Goal: Information Seeking & Learning: Find specific fact

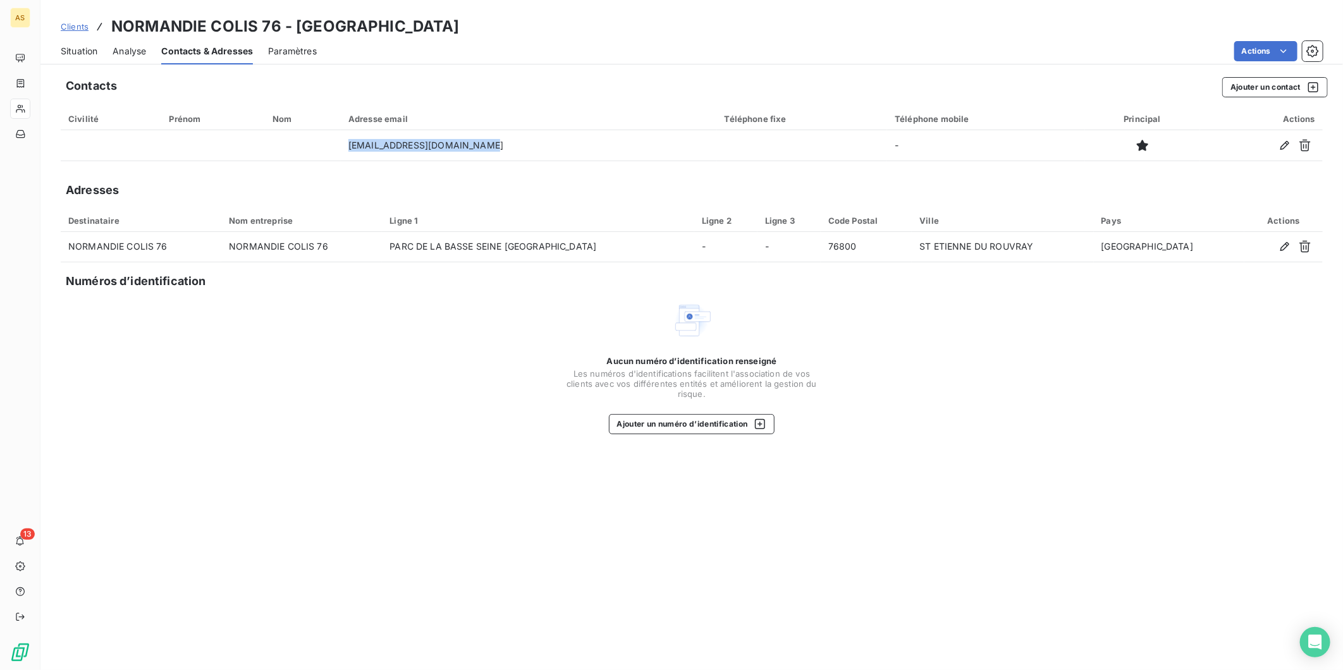
click at [78, 29] on span "Clients" at bounding box center [75, 27] width 28 height 10
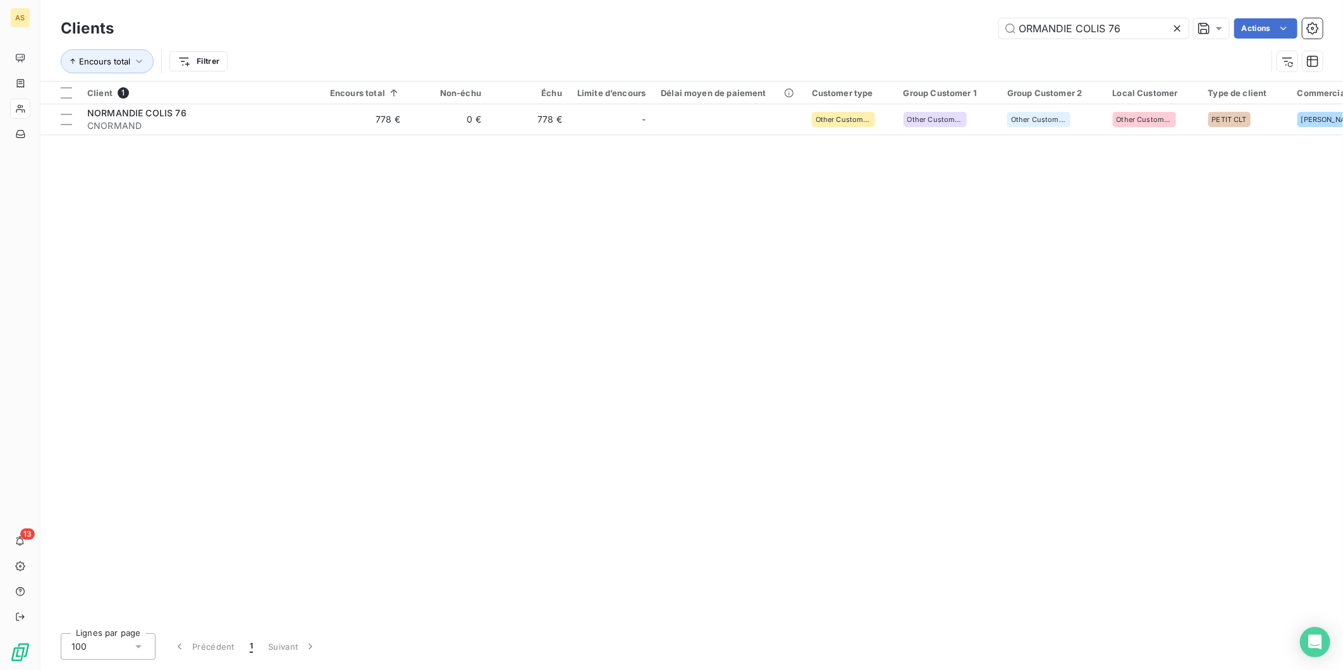
drag, startPoint x: 1122, startPoint y: 29, endPoint x: 536, endPoint y: 1, distance: 586.3
click at [539, 1] on div "Clients ORMANDIE COLIS 76 Actions Encours total Filtrer" at bounding box center [691, 40] width 1303 height 81
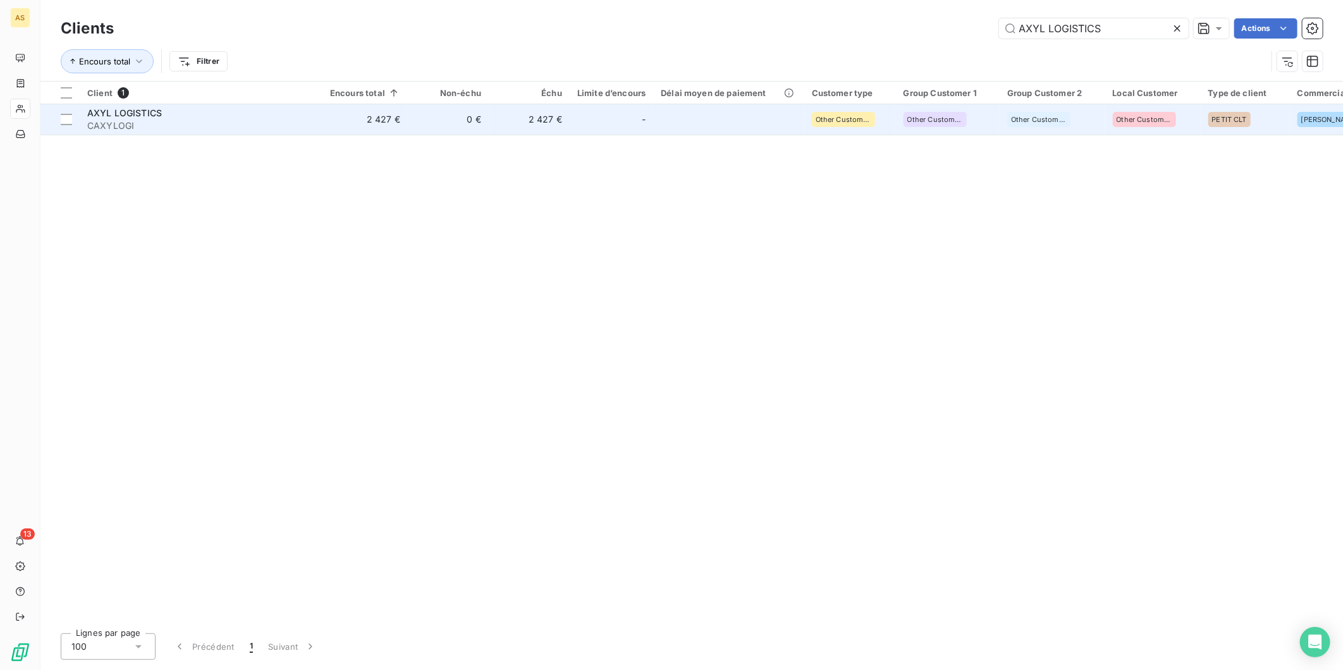
type input "AXYL LOGISTICS"
click at [285, 120] on span "CAXYLOGI" at bounding box center [201, 126] width 228 height 13
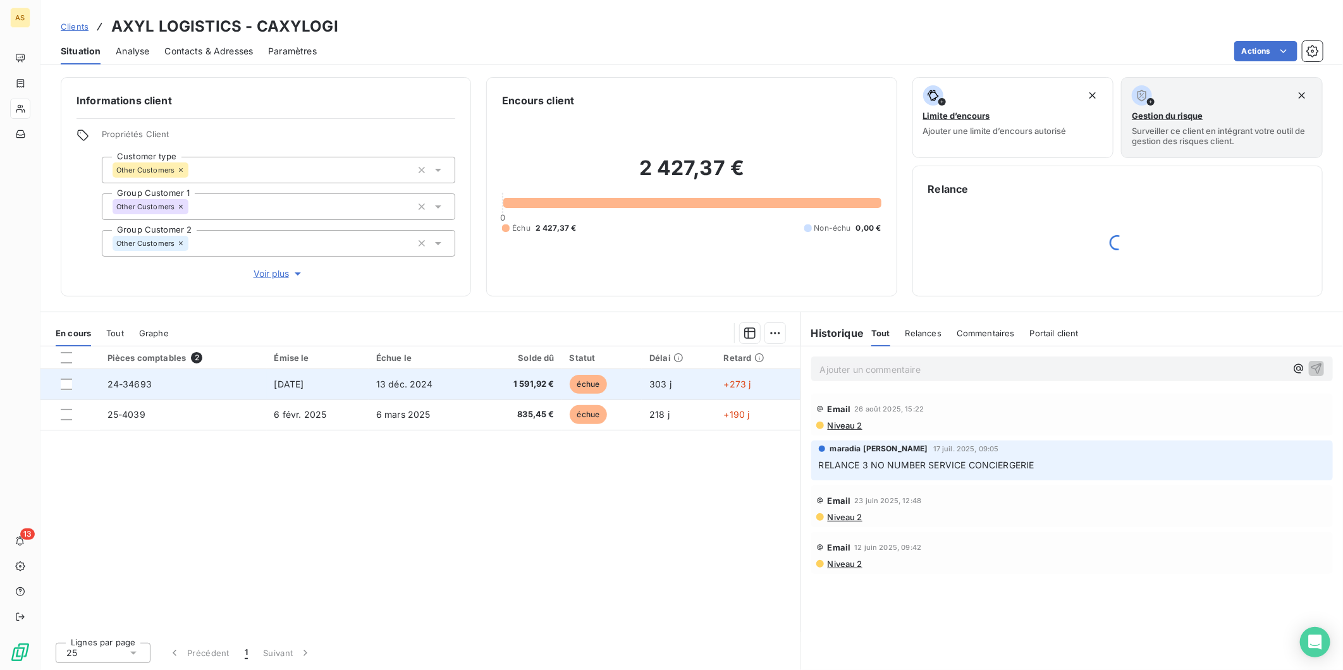
click at [502, 381] on span "1 591,92 €" at bounding box center [520, 384] width 70 height 13
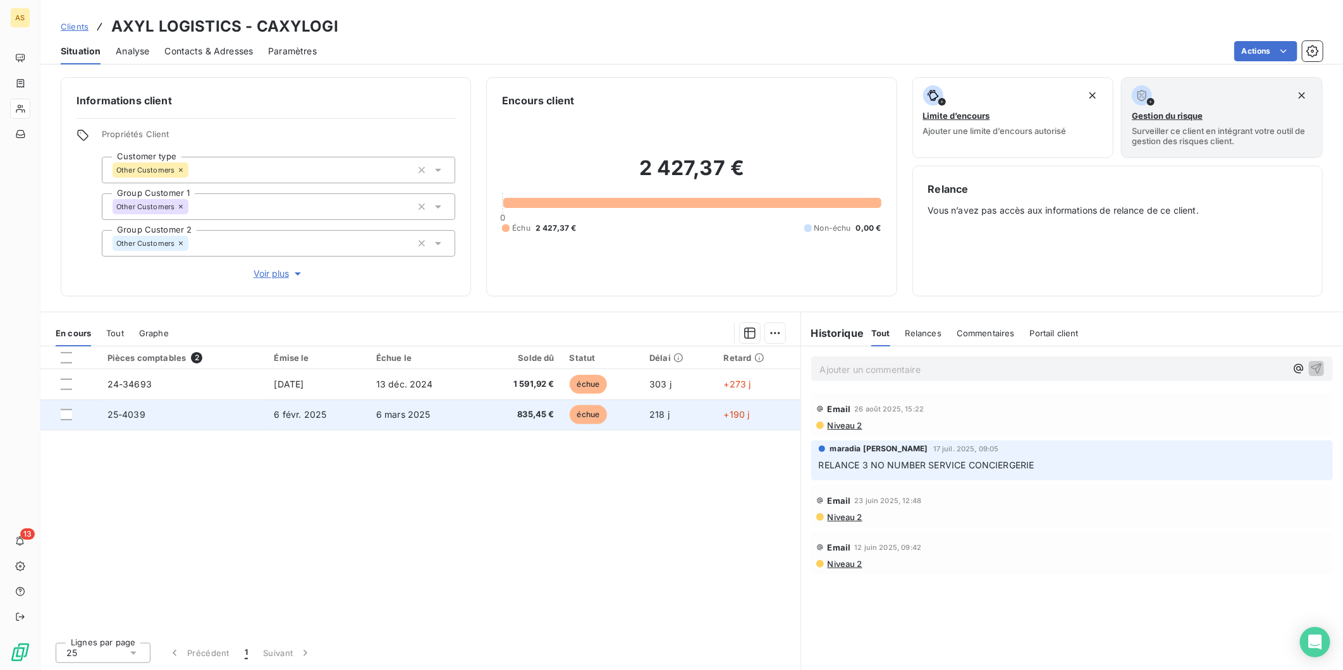
click at [342, 421] on td "6 févr. 2025" at bounding box center [318, 415] width 102 height 30
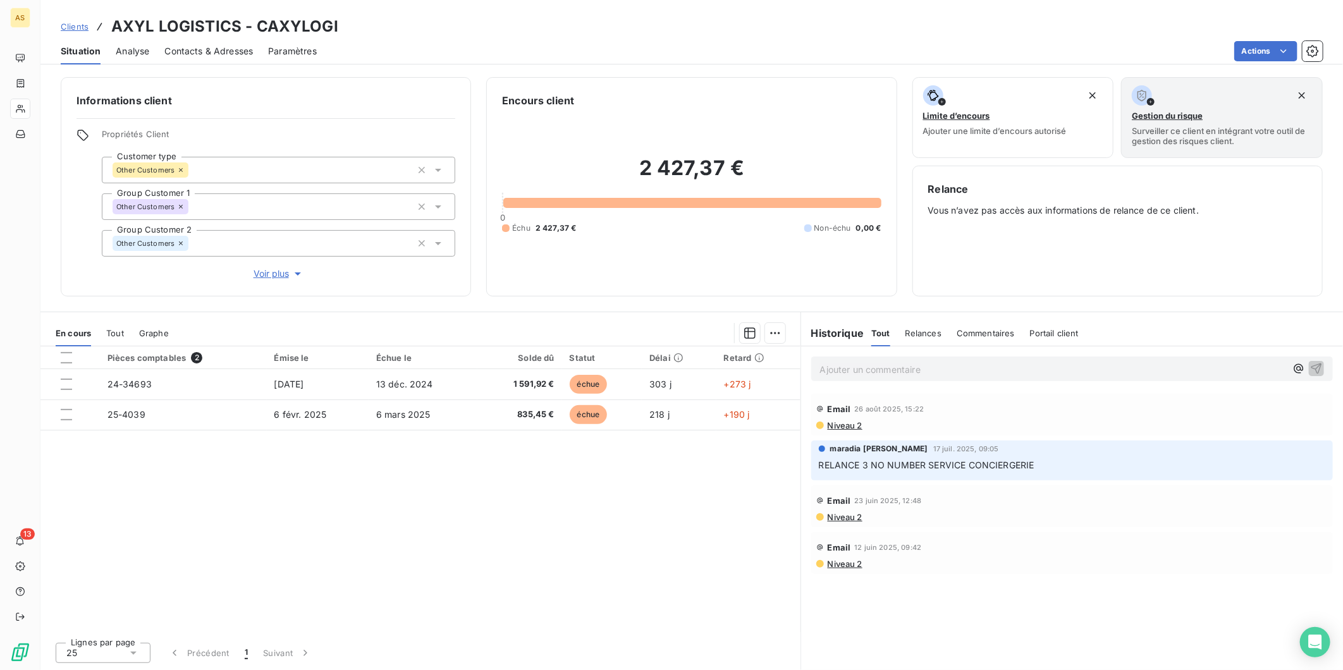
click at [199, 47] on span "Contacts & Adresses" at bounding box center [208, 51] width 89 height 13
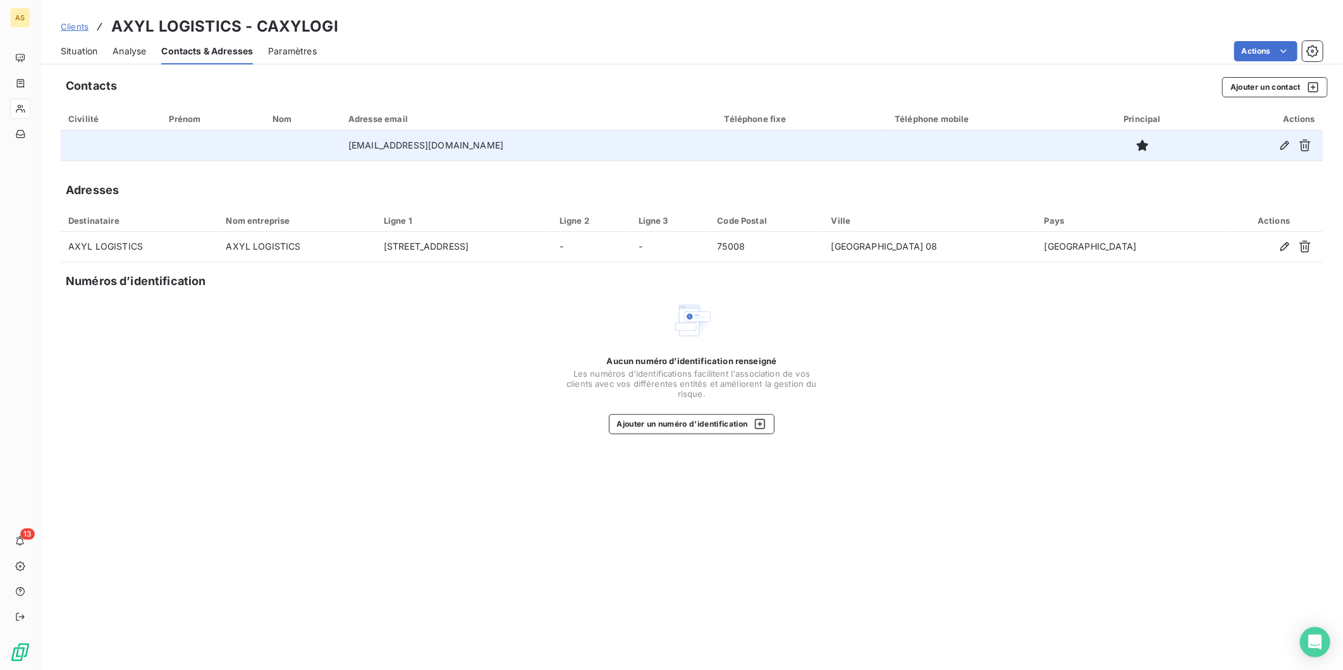
drag, startPoint x: 513, startPoint y: 143, endPoint x: 331, endPoint y: 130, distance: 181.9
click at [341, 130] on td "[EMAIL_ADDRESS][DOMAIN_NAME]" at bounding box center [529, 145] width 376 height 30
copy td "[EMAIL_ADDRESS][DOMAIN_NAME]"
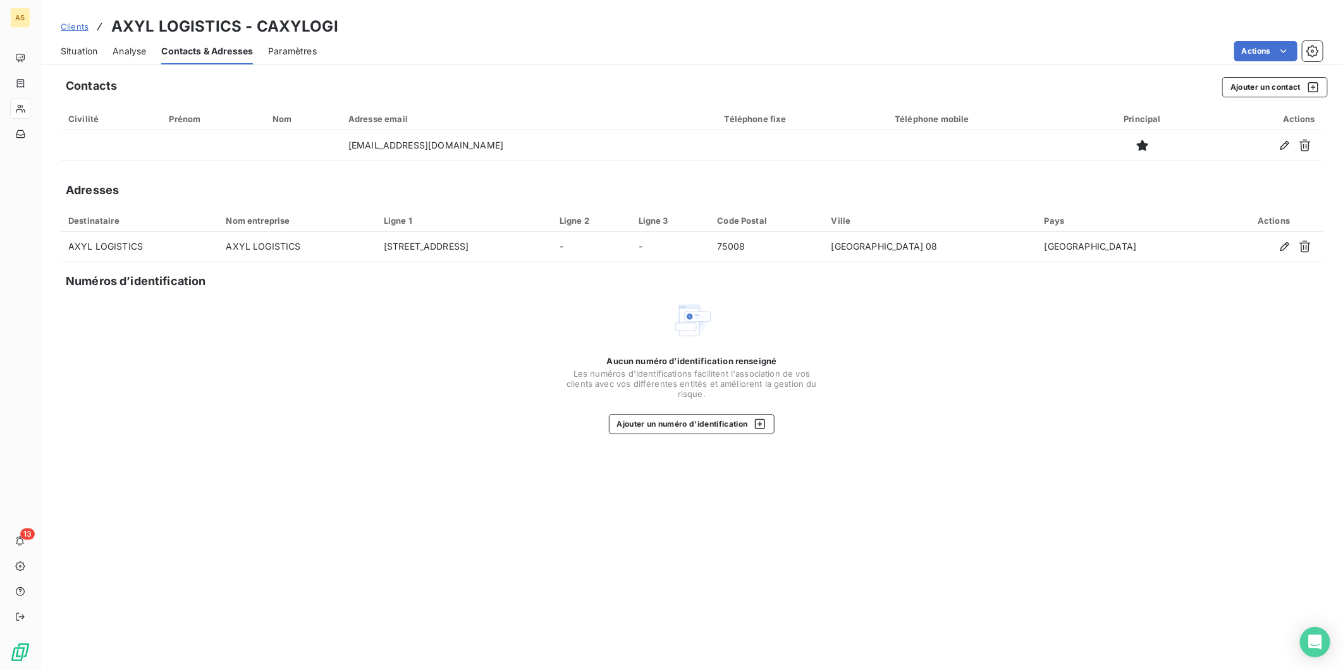
click at [66, 55] on span "Situation" at bounding box center [79, 51] width 37 height 13
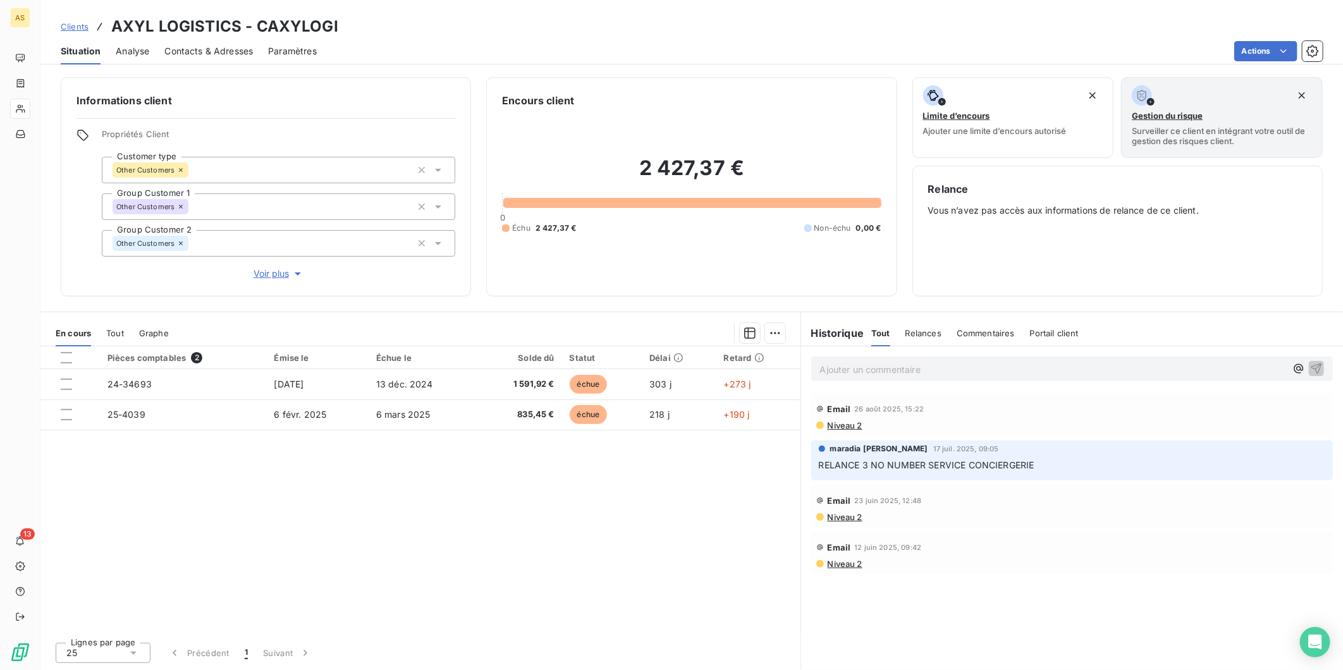
click at [835, 428] on span "Niveau 2" at bounding box center [845, 426] width 36 height 10
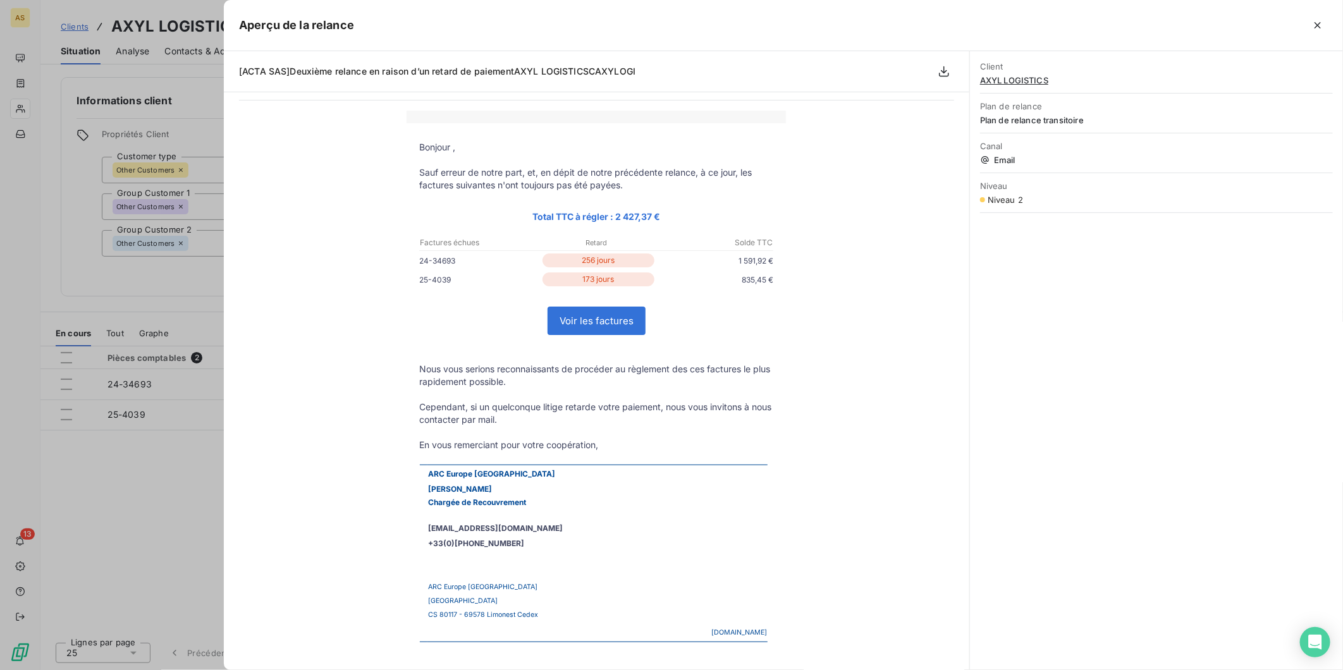
scroll to position [125, 0]
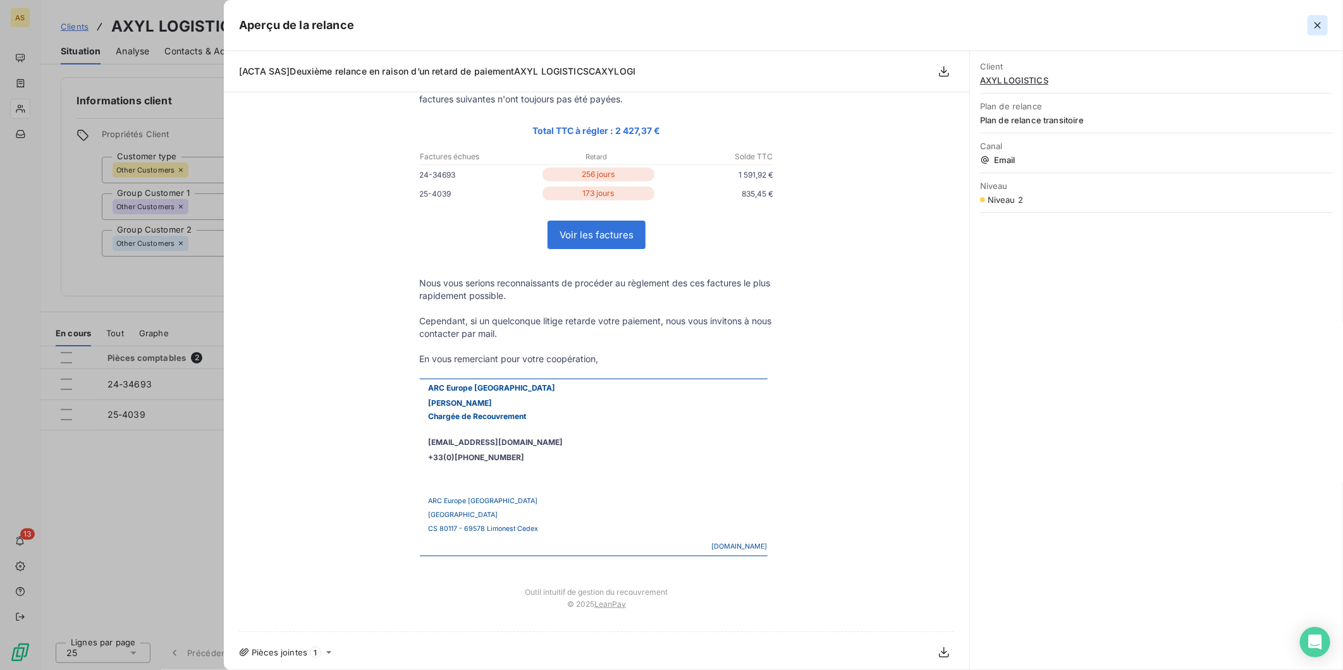
click at [1318, 28] on icon "button" at bounding box center [1318, 25] width 13 height 13
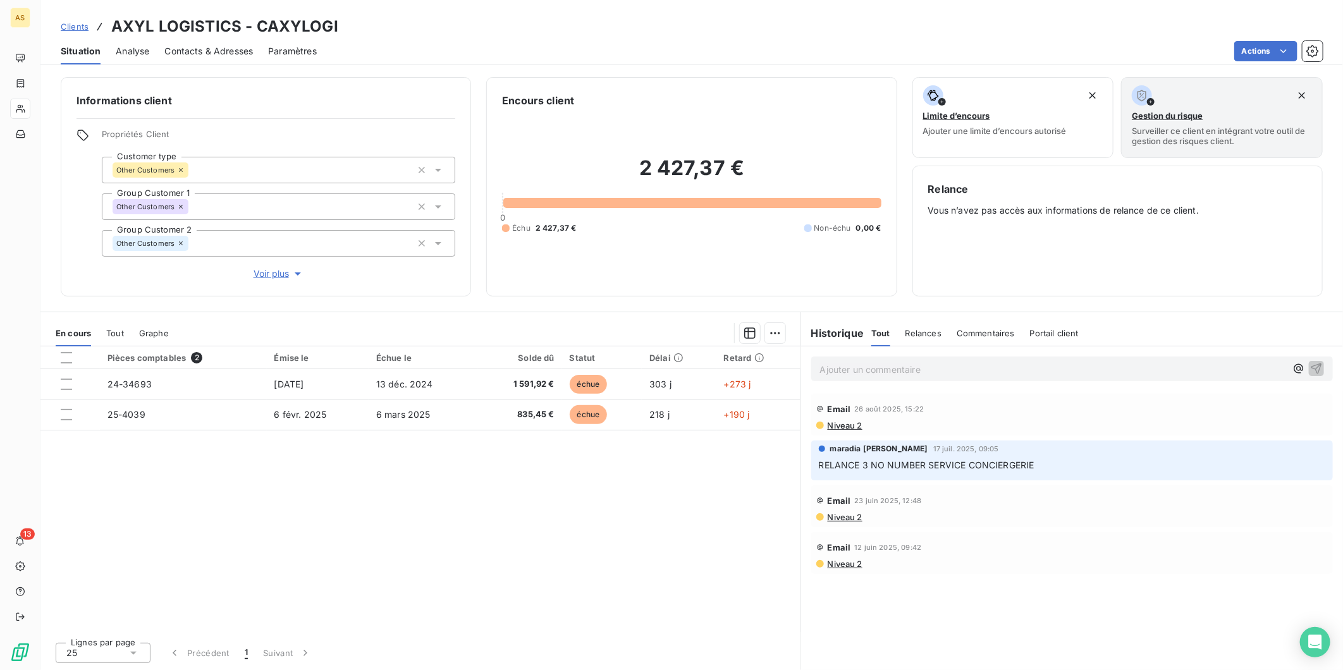
click at [842, 429] on span "Niveau 2" at bounding box center [845, 426] width 36 height 10
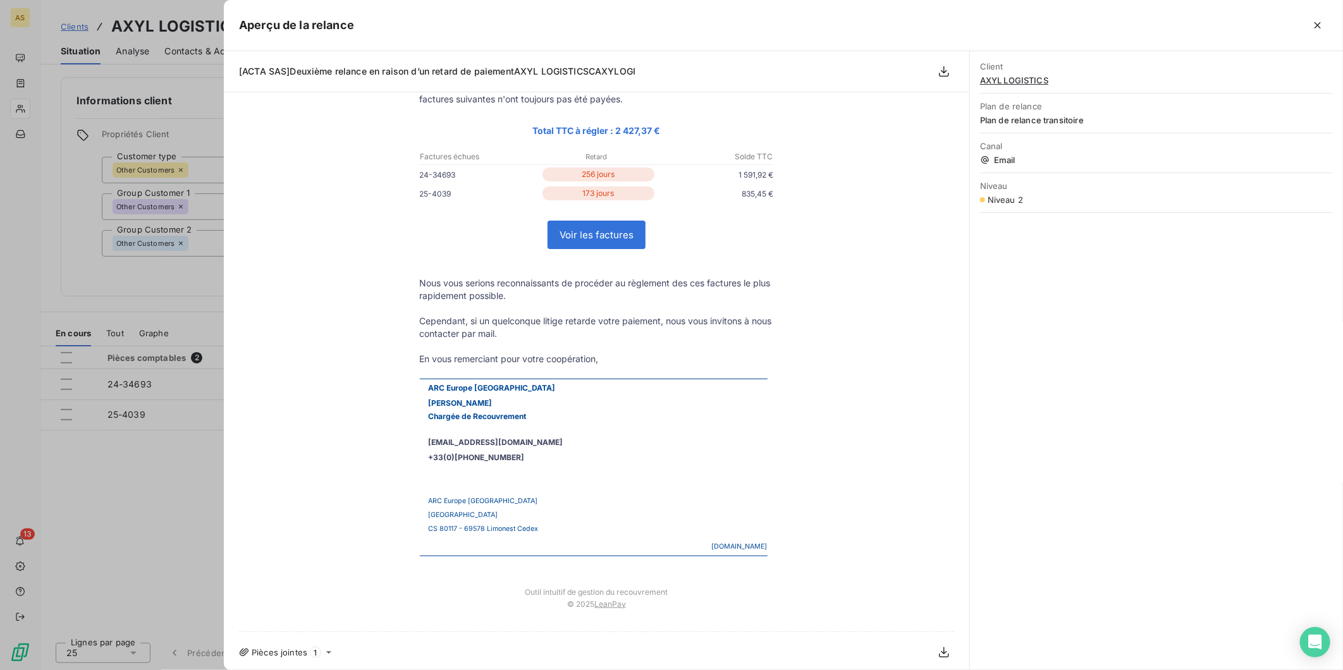
scroll to position [0, 0]
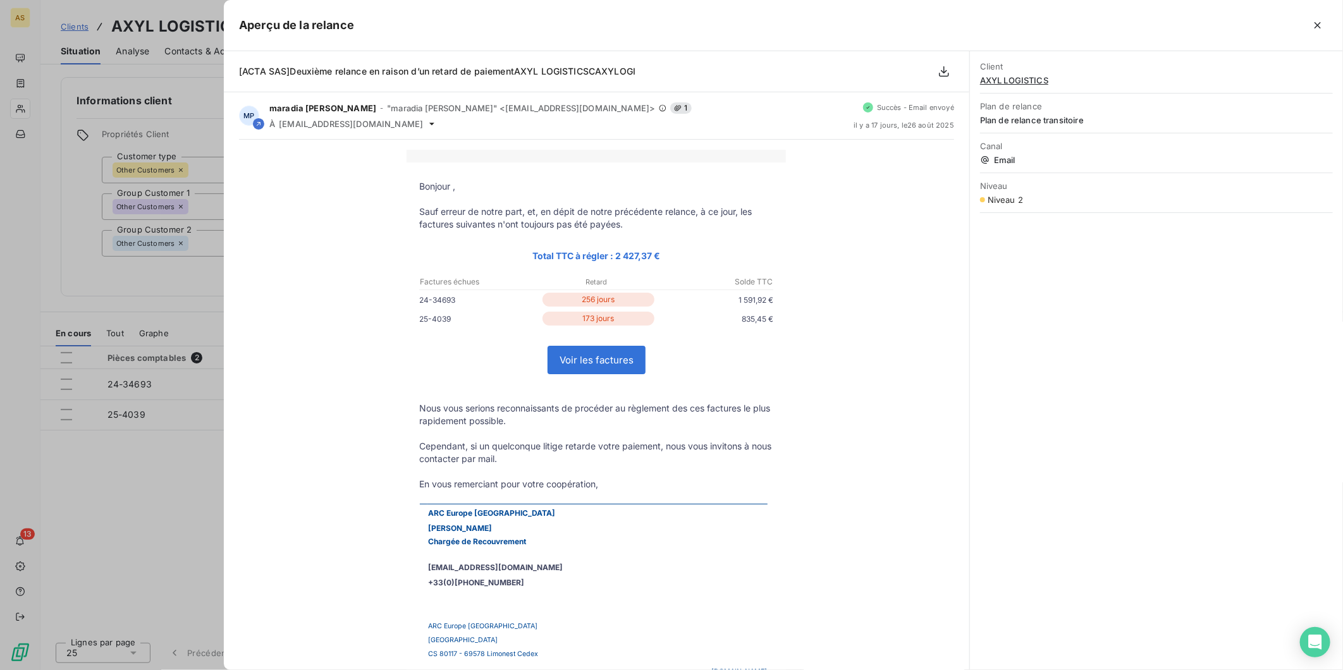
click at [182, 522] on div at bounding box center [671, 335] width 1343 height 670
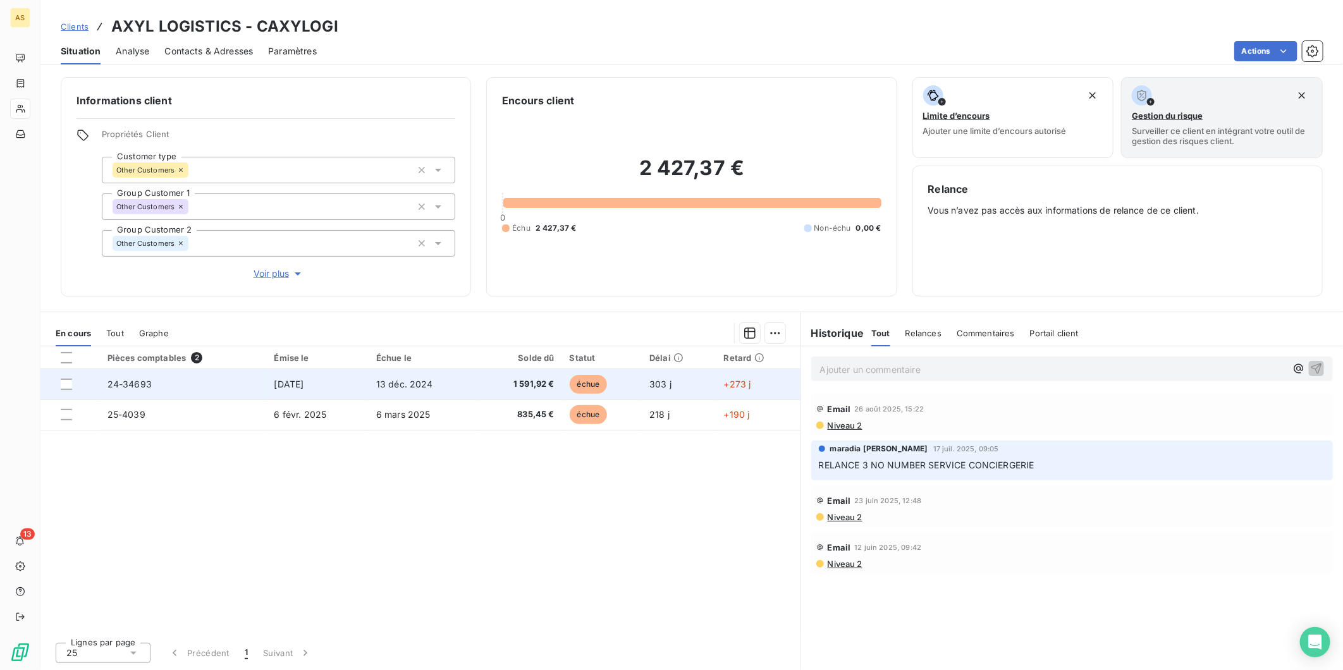
click at [228, 395] on td "24-34693" at bounding box center [183, 384] width 167 height 30
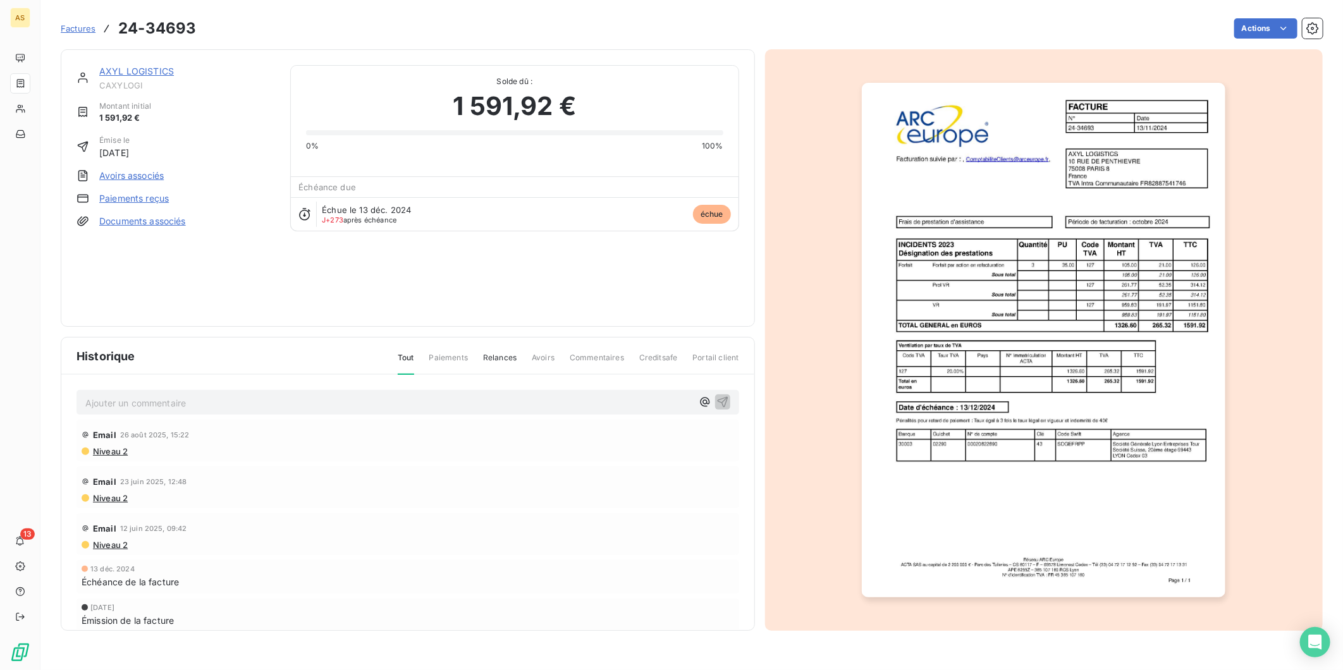
click at [1215, 577] on img "button" at bounding box center [1044, 340] width 364 height 515
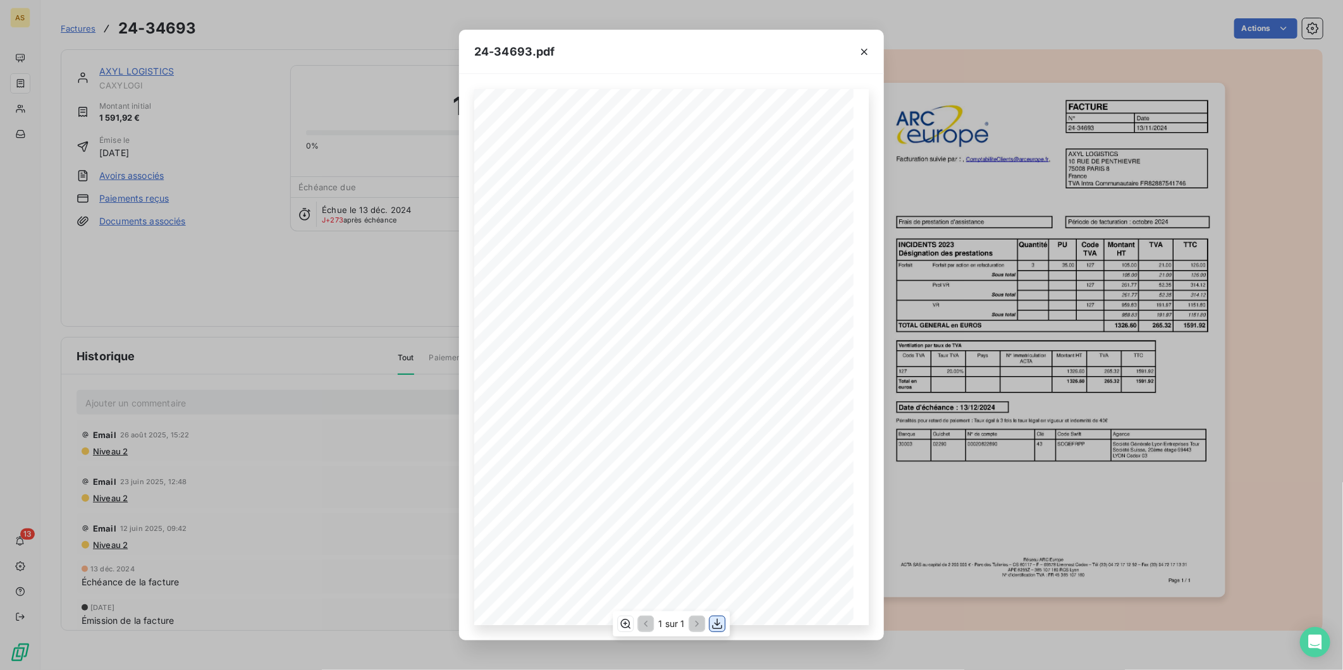
click at [721, 623] on icon "button" at bounding box center [717, 624] width 13 height 13
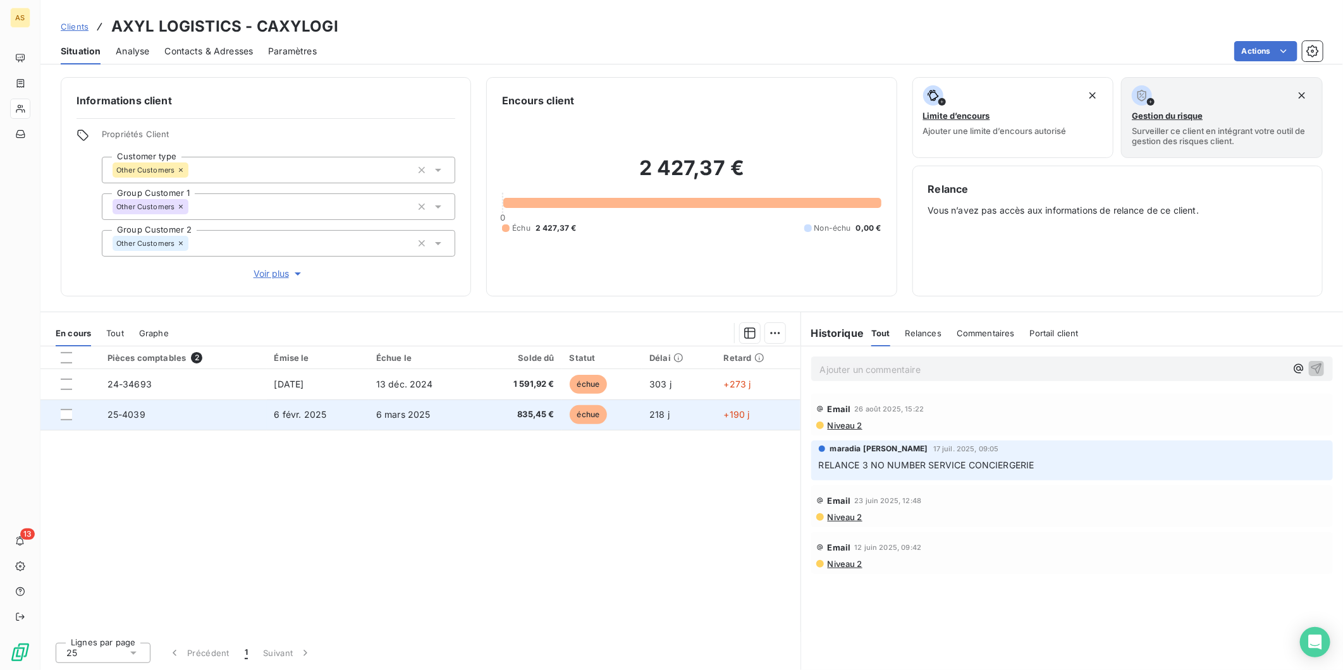
click at [309, 409] on span "6 févr. 2025" at bounding box center [300, 414] width 52 height 11
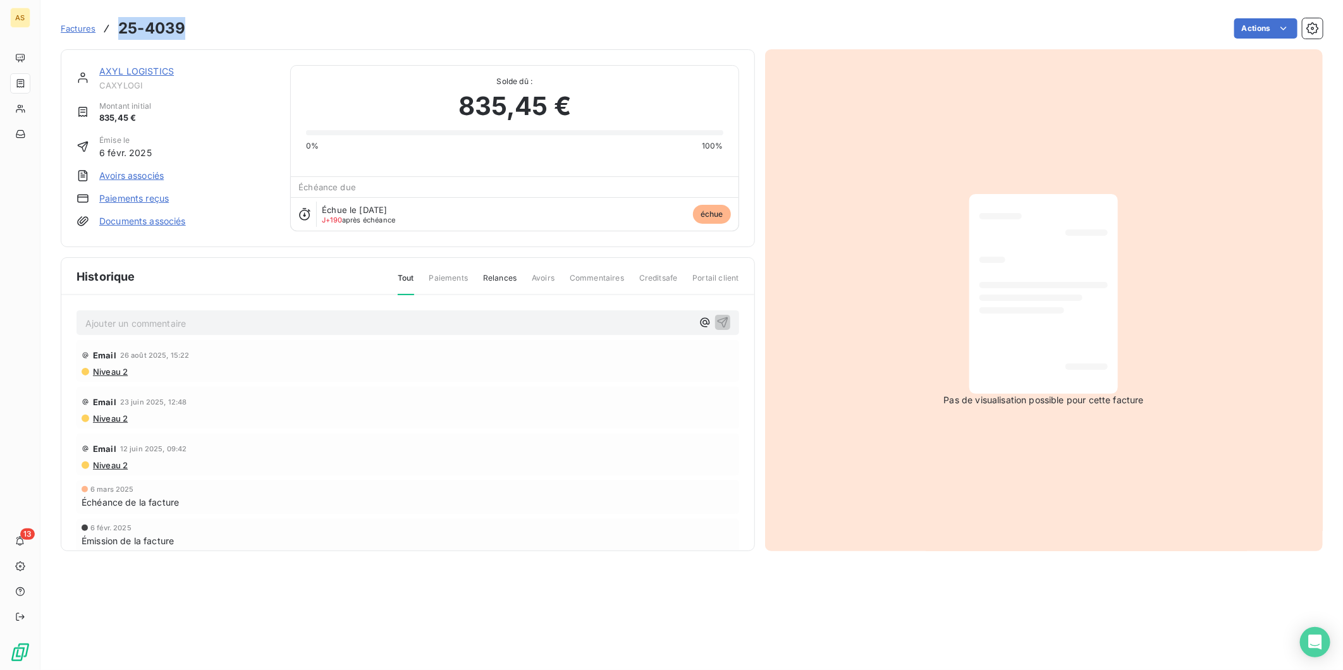
drag, startPoint x: 183, startPoint y: 26, endPoint x: 122, endPoint y: 29, distance: 61.4
click at [122, 29] on h3 "25-4039" at bounding box center [151, 28] width 67 height 23
copy h3 "25-4039"
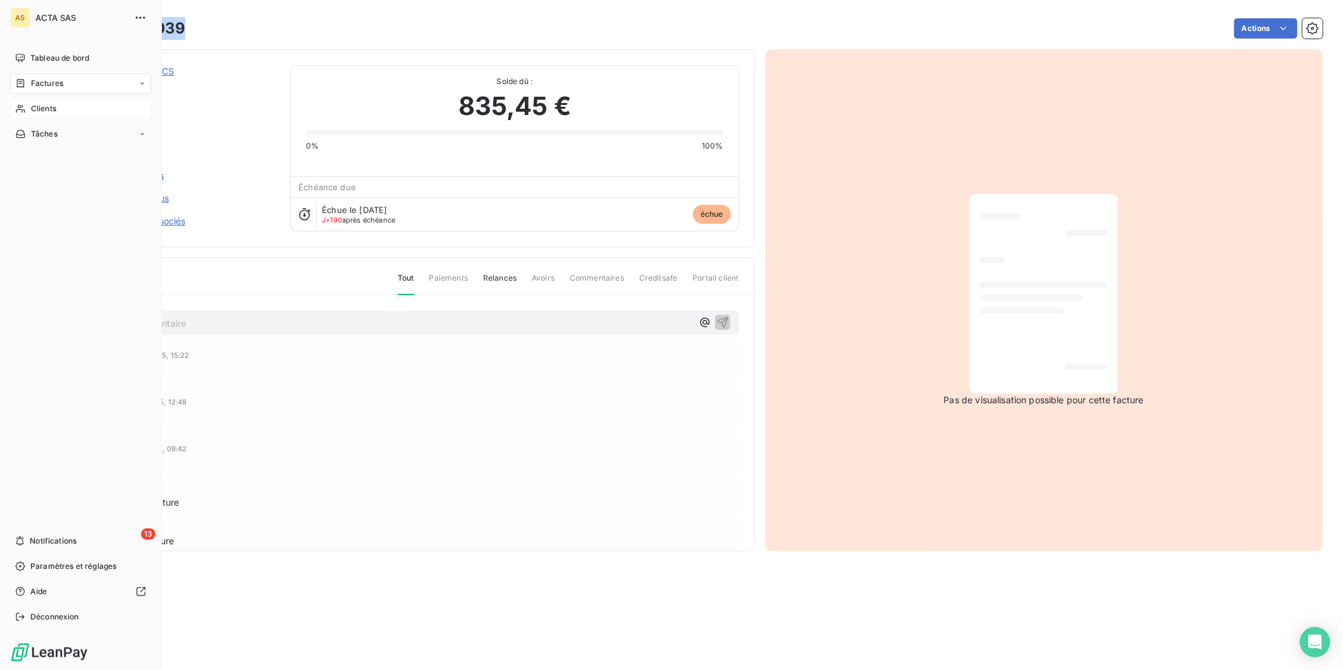
click at [61, 108] on div "Clients" at bounding box center [80, 109] width 141 height 20
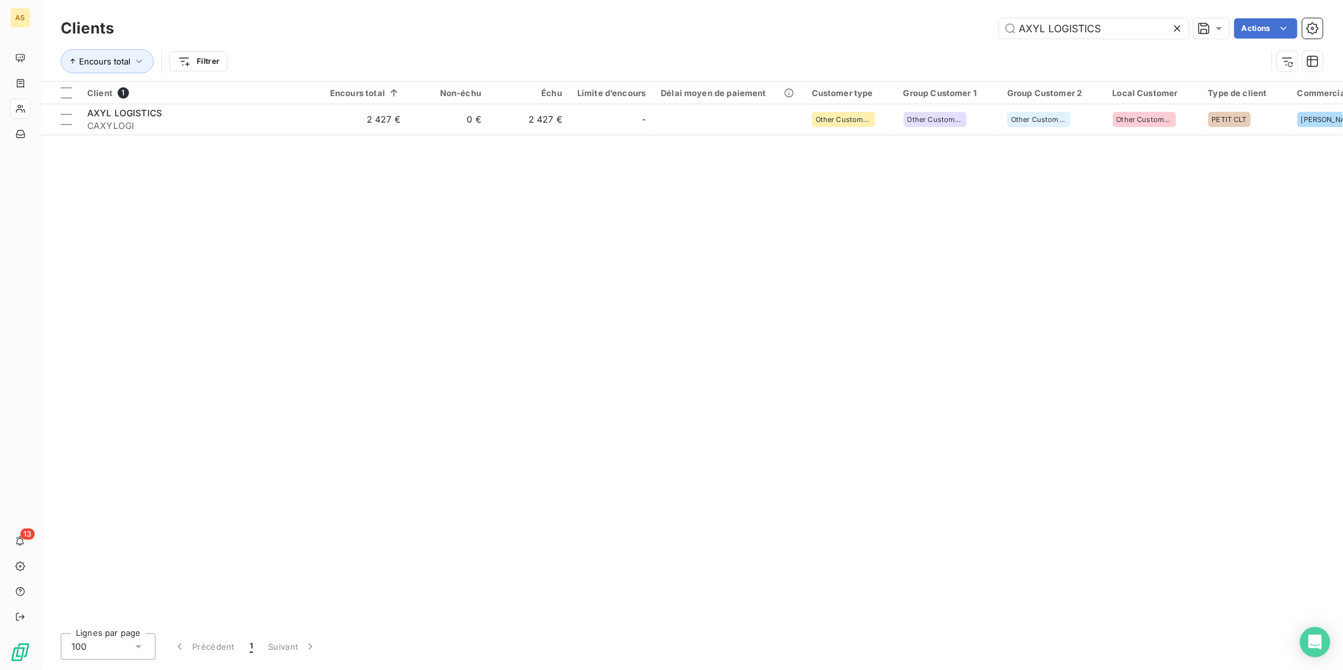
drag, startPoint x: 1112, startPoint y: 30, endPoint x: 917, endPoint y: 47, distance: 195.5
click at [917, 47] on div "Clients AXYL LOGISTICS Actions Encours total Filtrer" at bounding box center [692, 48] width 1262 height 66
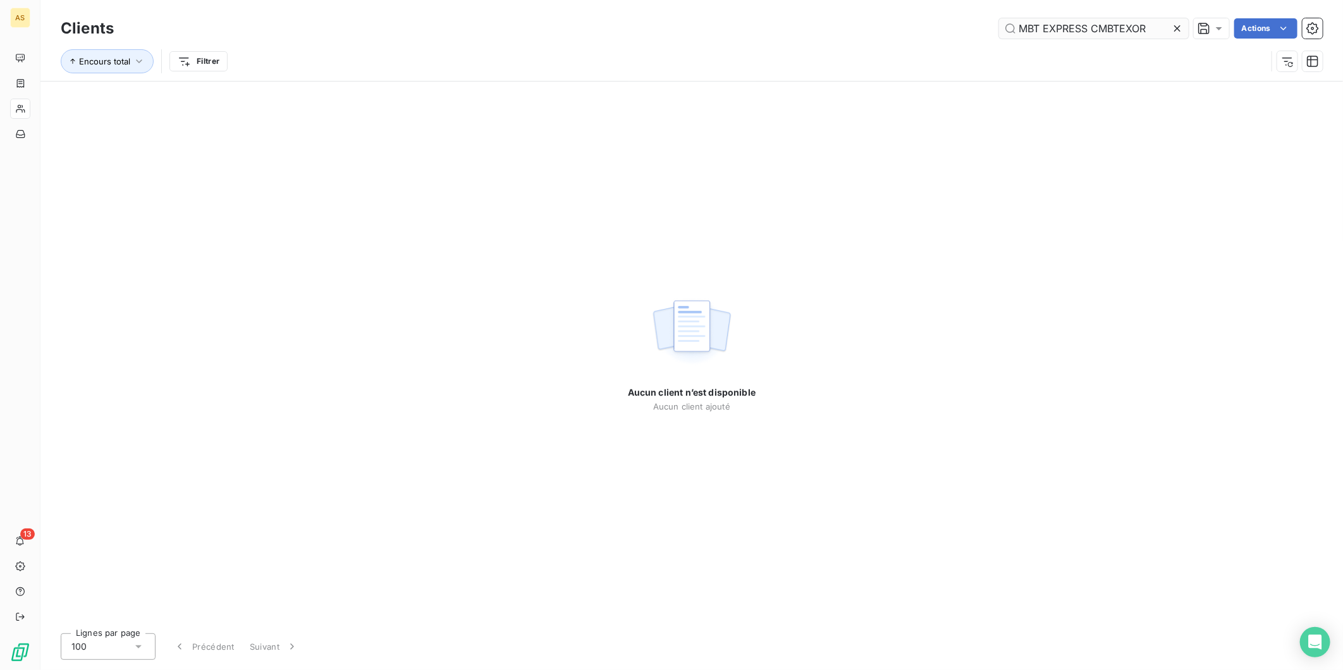
drag, startPoint x: 1154, startPoint y: 32, endPoint x: 1093, endPoint y: 27, distance: 60.9
click at [1093, 27] on input "MBT EXPRESS CMBTEXOR" at bounding box center [1094, 28] width 190 height 20
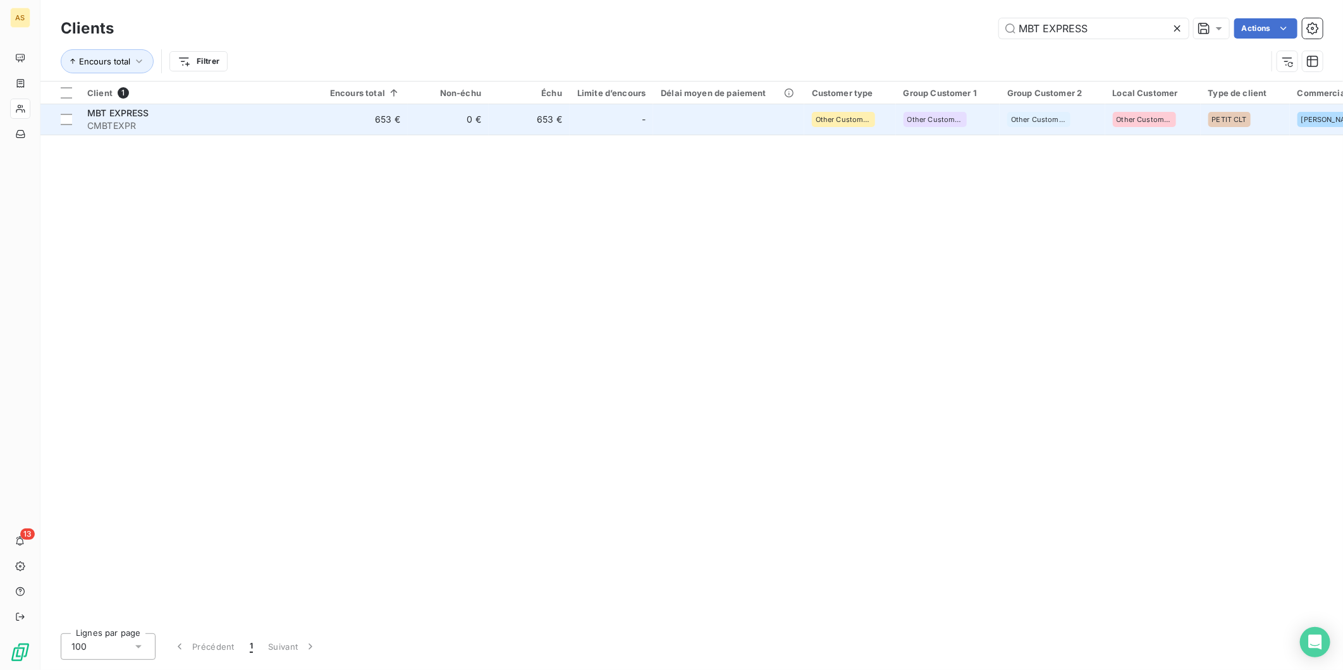
type input "MBT EXPRESS"
drag, startPoint x: 611, startPoint y: 123, endPoint x: 611, endPoint y: 130, distance: 7.0
click at [611, 126] on div "-" at bounding box center [611, 119] width 68 height 20
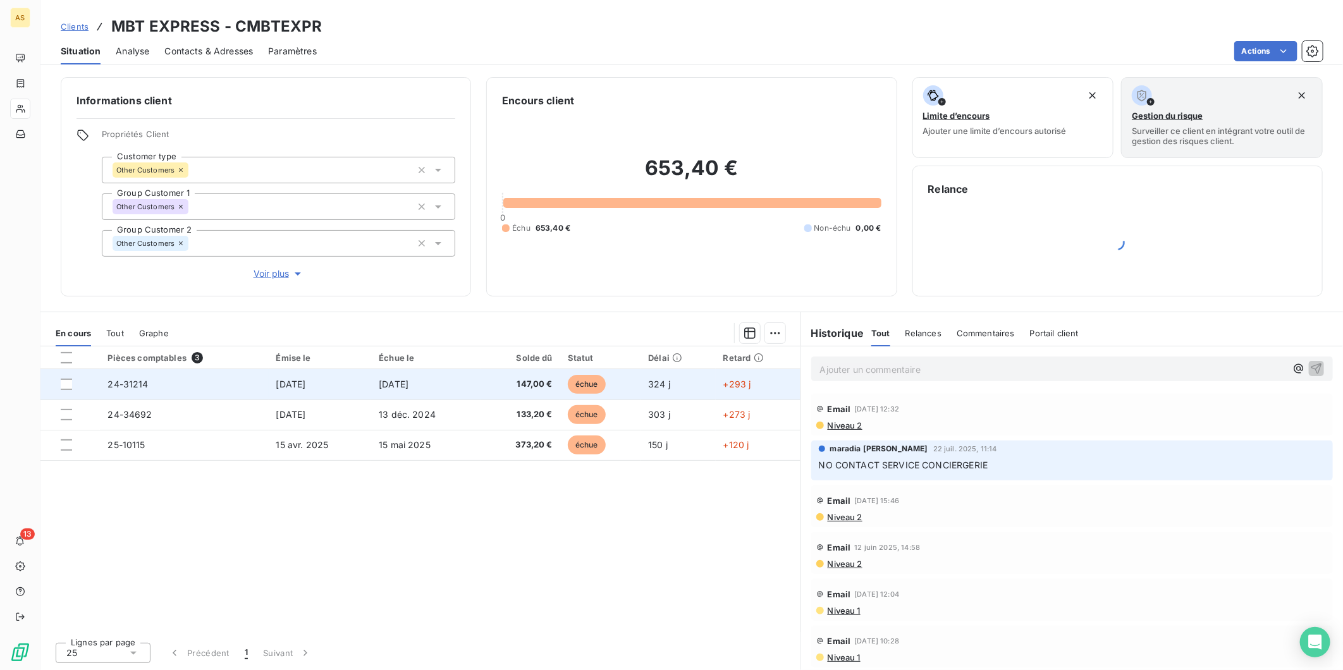
click at [610, 383] on td "échue" at bounding box center [600, 384] width 81 height 30
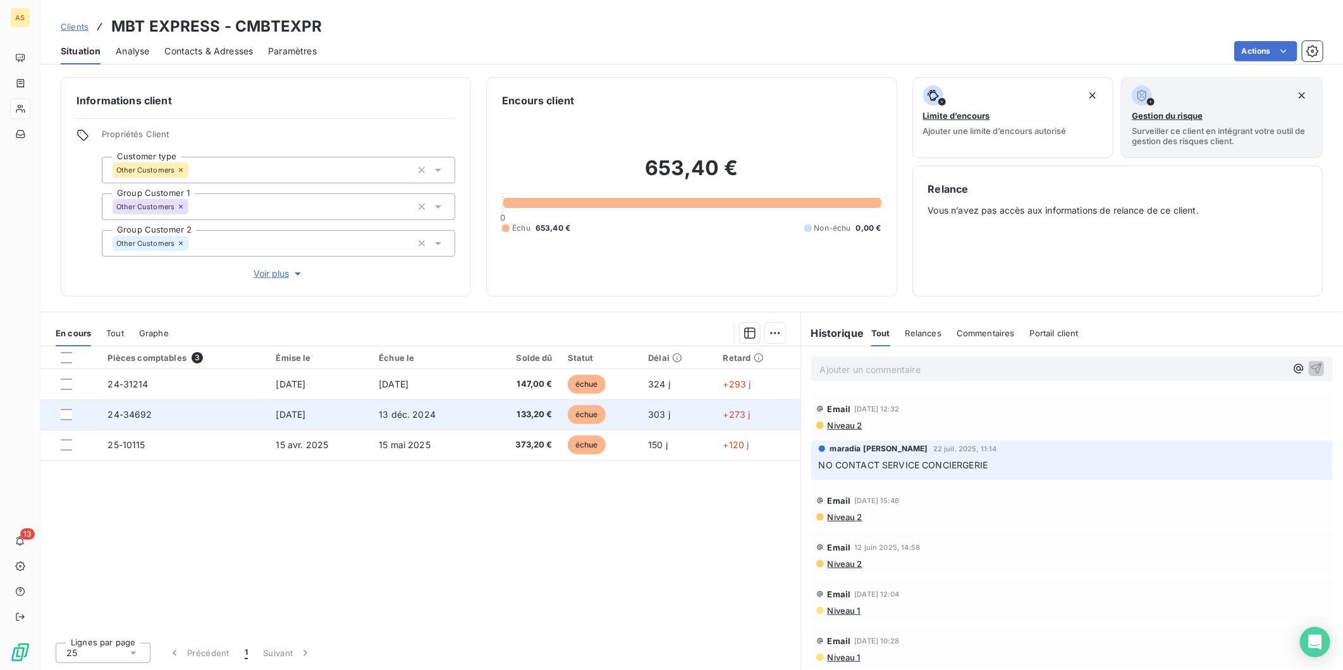
click at [345, 418] on td "[DATE]" at bounding box center [320, 415] width 103 height 30
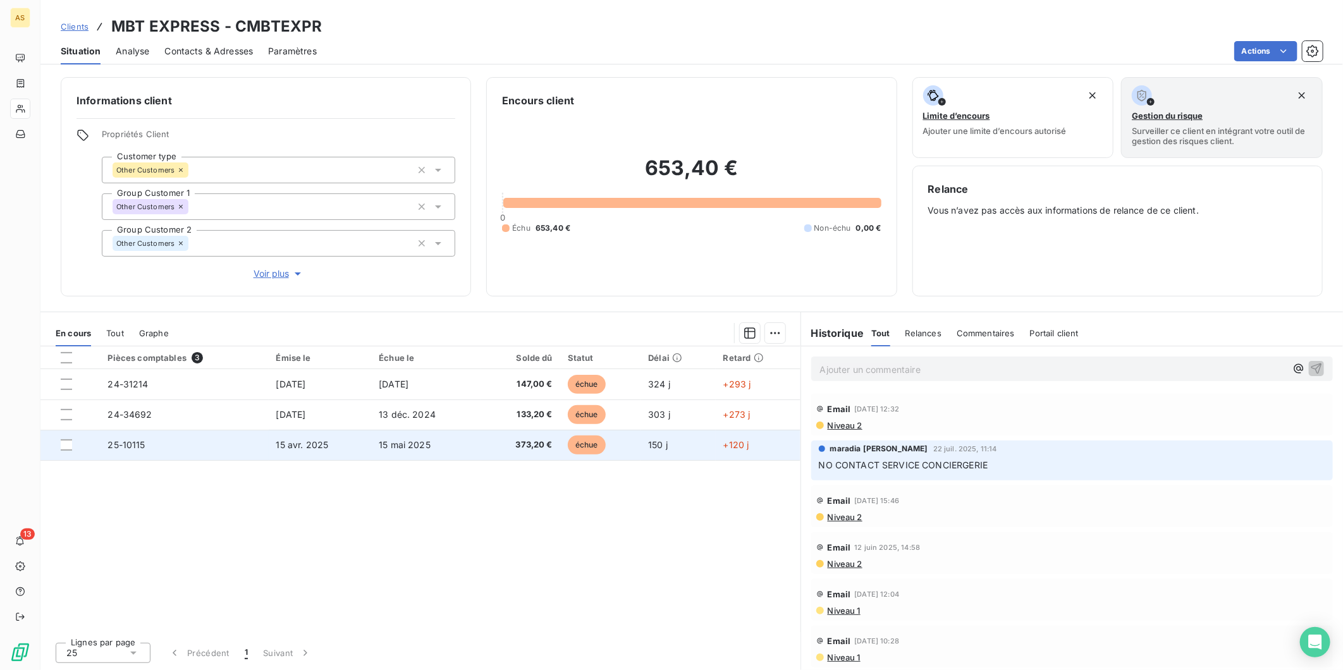
click at [417, 448] on span "15 mai 2025" at bounding box center [405, 445] width 52 height 11
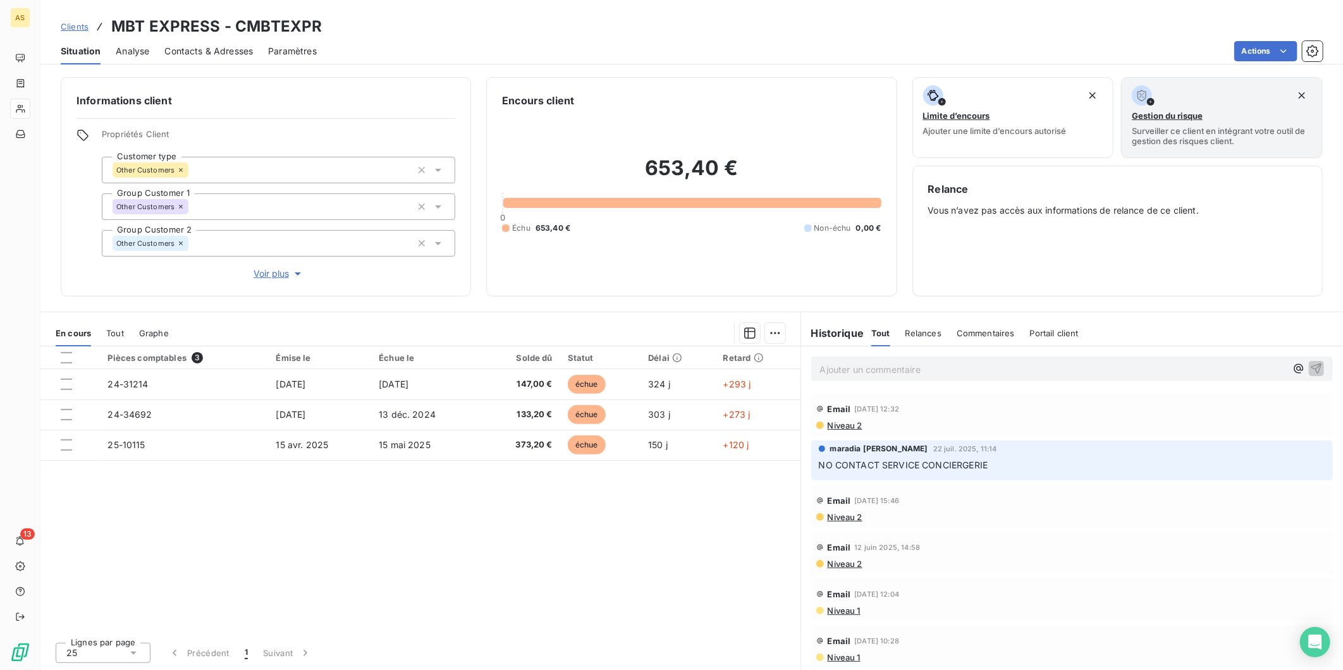
click at [842, 430] on span "Niveau 2" at bounding box center [845, 426] width 36 height 10
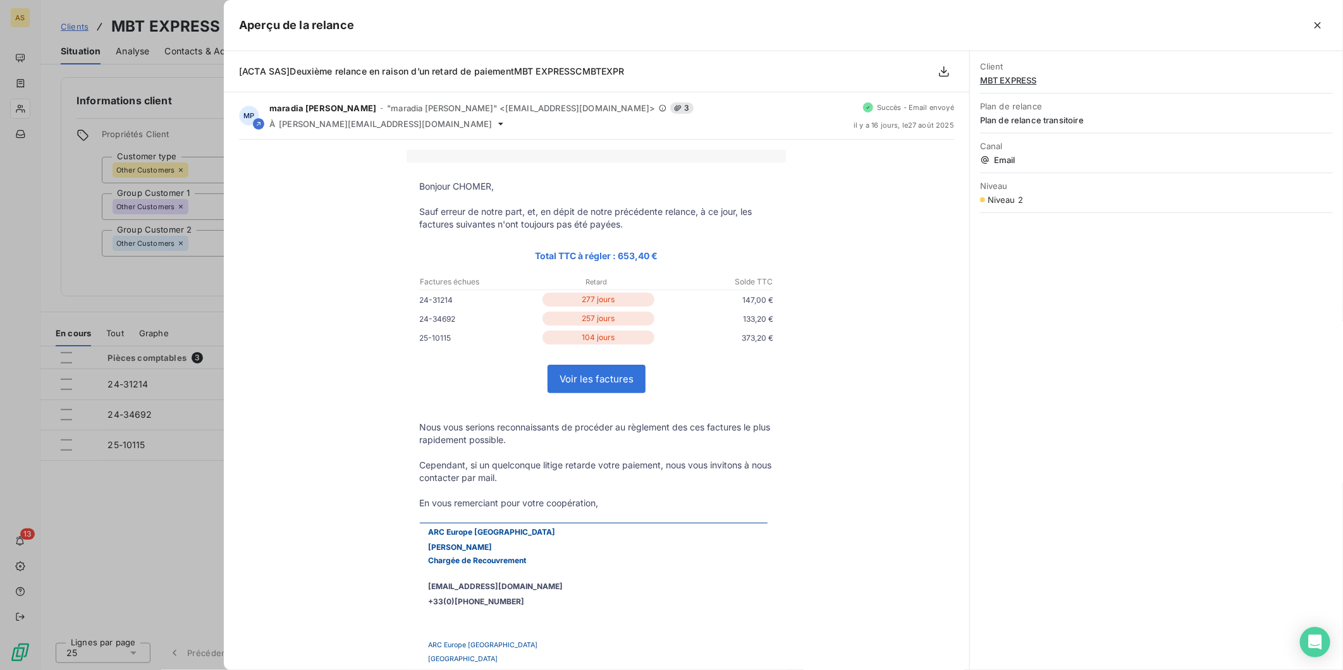
drag, startPoint x: 89, startPoint y: 510, endPoint x: 96, endPoint y: 496, distance: 15.3
click at [90, 507] on div at bounding box center [671, 335] width 1343 height 670
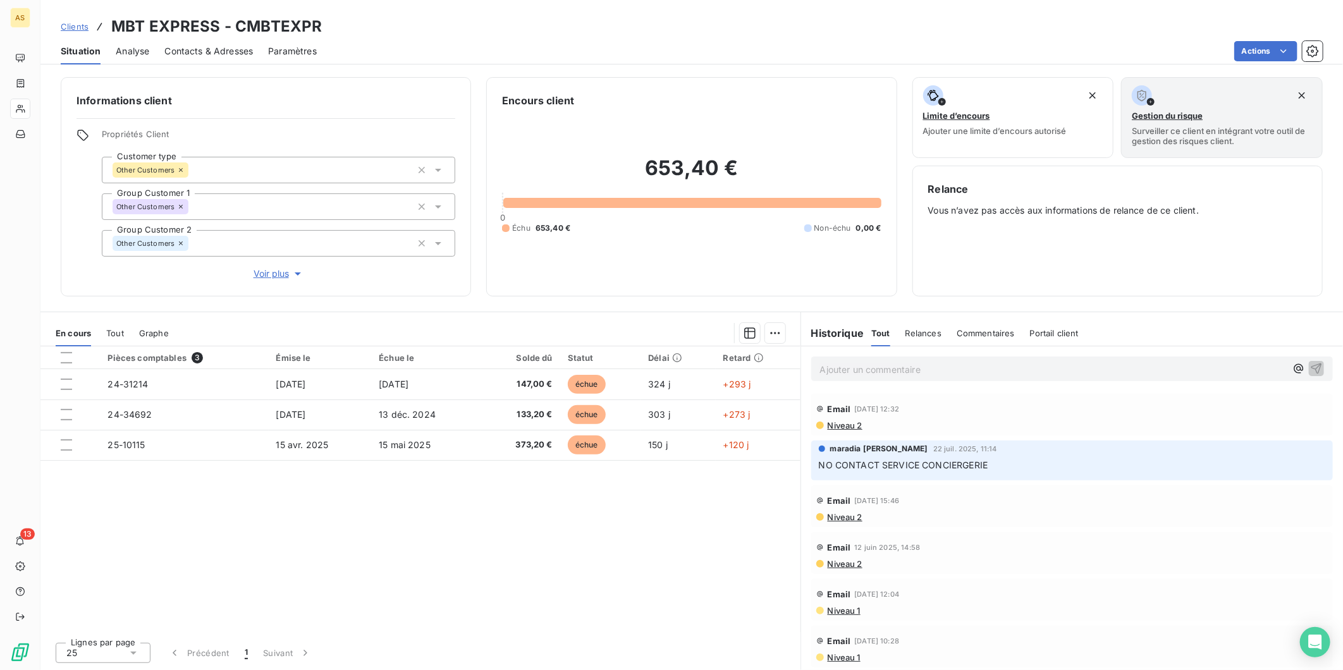
drag, startPoint x: 218, startPoint y: 52, endPoint x: 218, endPoint y: 65, distance: 12.0
click at [218, 58] on div "Contacts & Adresses" at bounding box center [208, 51] width 89 height 27
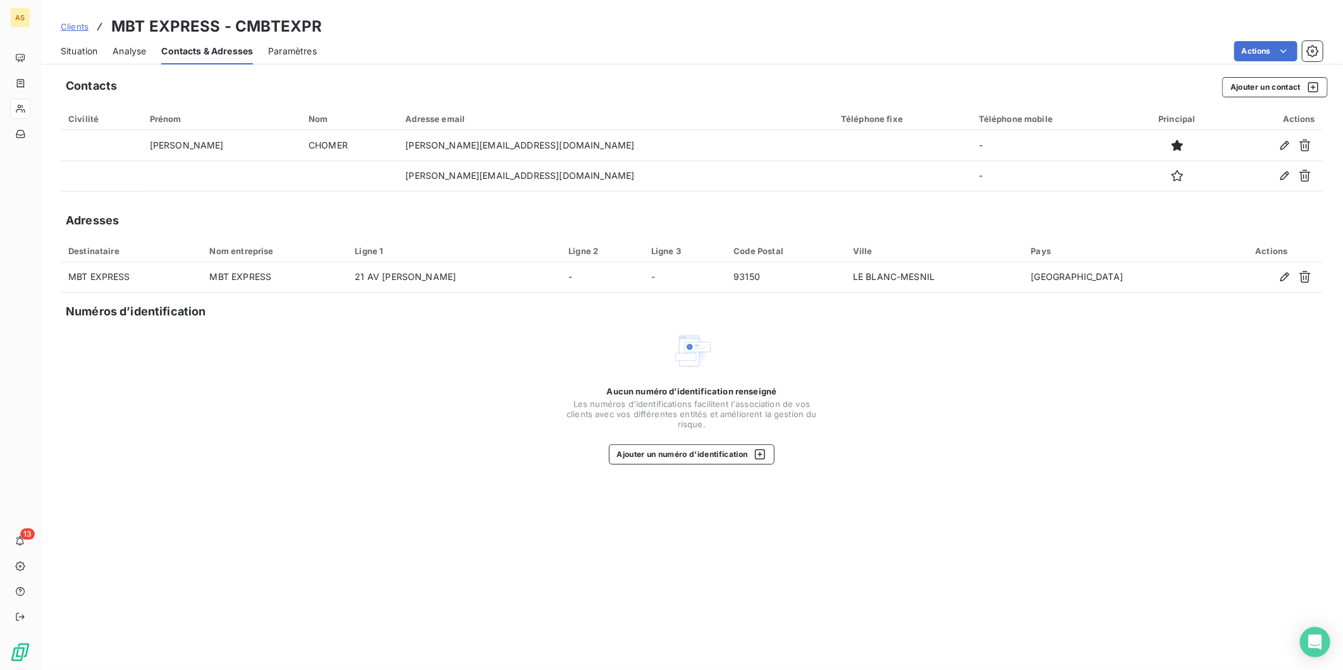
click at [70, 49] on span "Situation" at bounding box center [79, 51] width 37 height 13
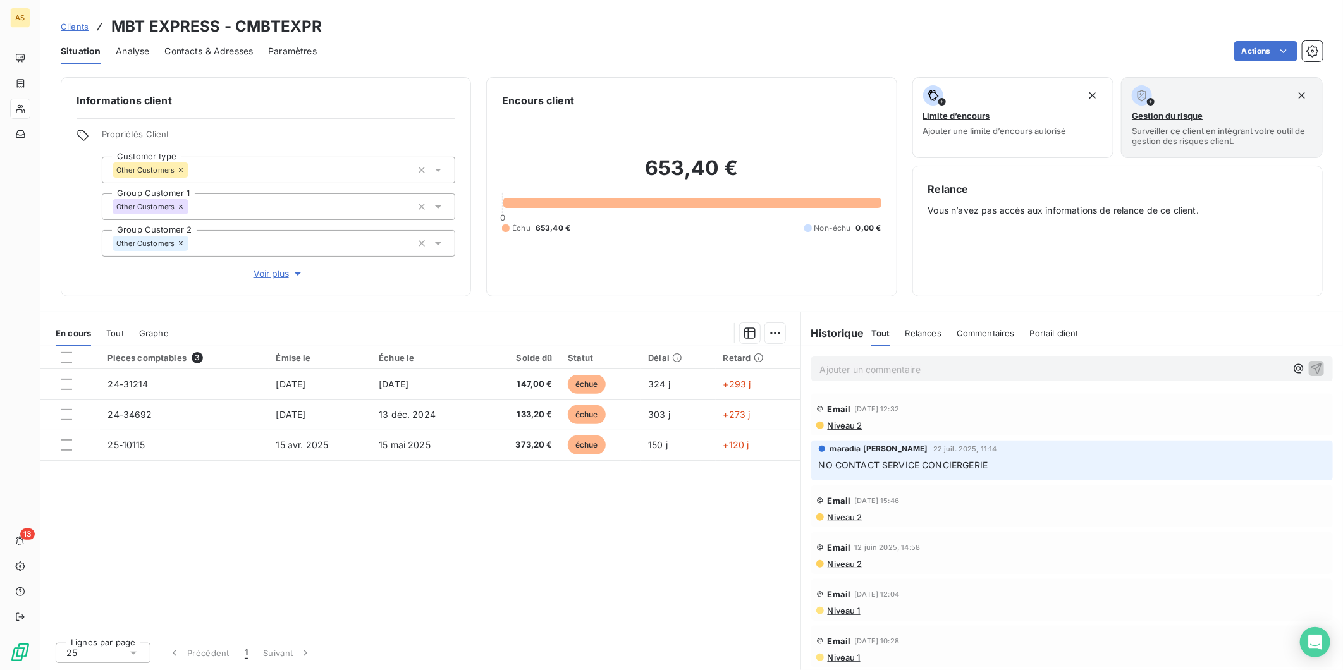
click at [851, 424] on span "Niveau 2" at bounding box center [845, 426] width 36 height 10
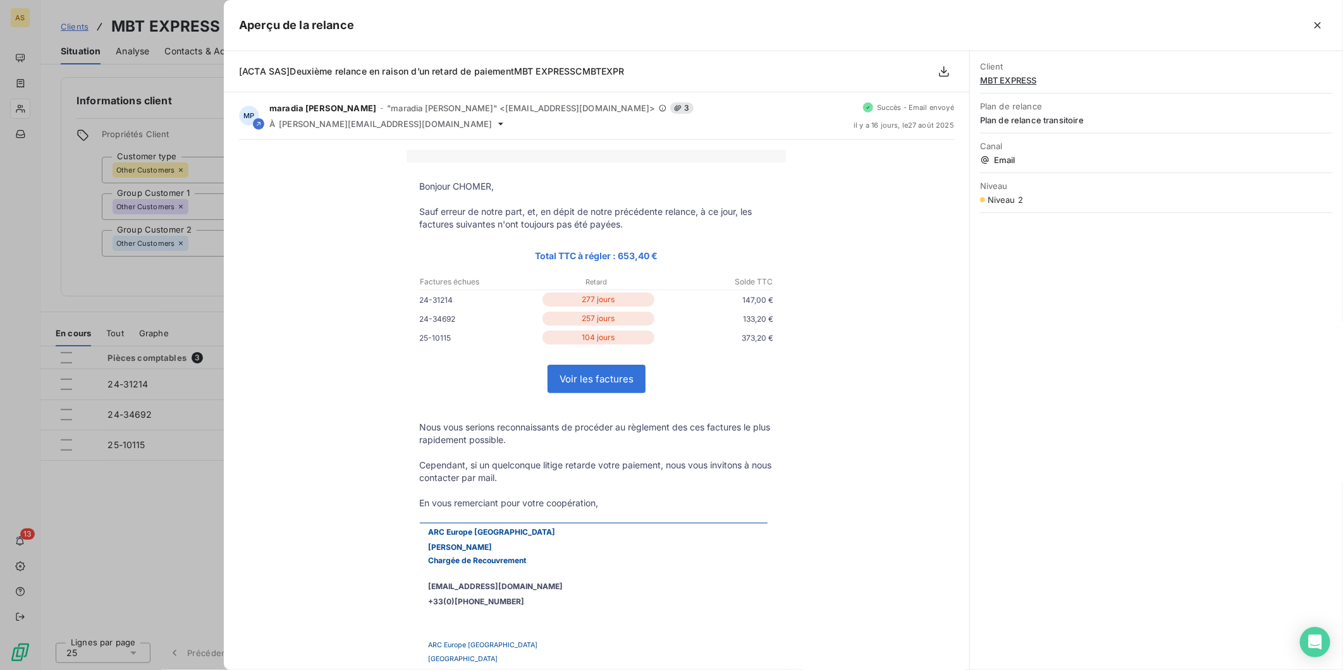
click at [184, 498] on div at bounding box center [671, 335] width 1343 height 670
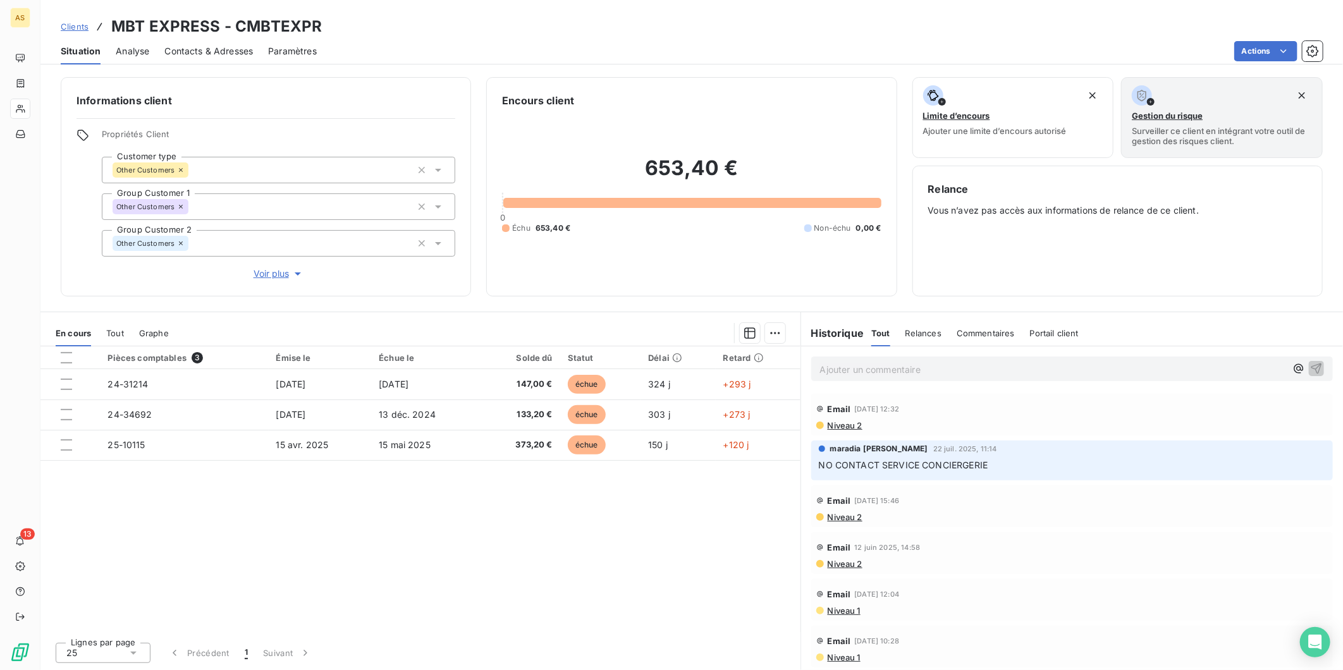
click at [219, 38] on div "Contacts & Adresses" at bounding box center [208, 51] width 89 height 27
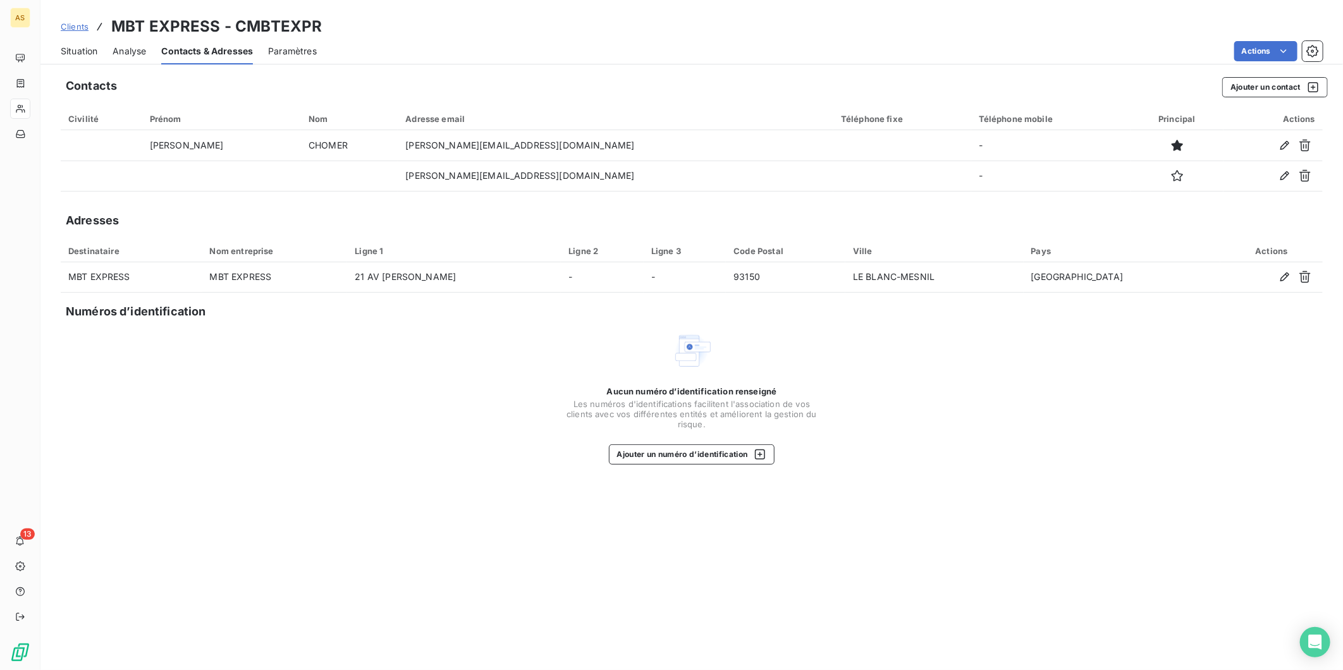
click at [74, 49] on span "Situation" at bounding box center [79, 51] width 37 height 13
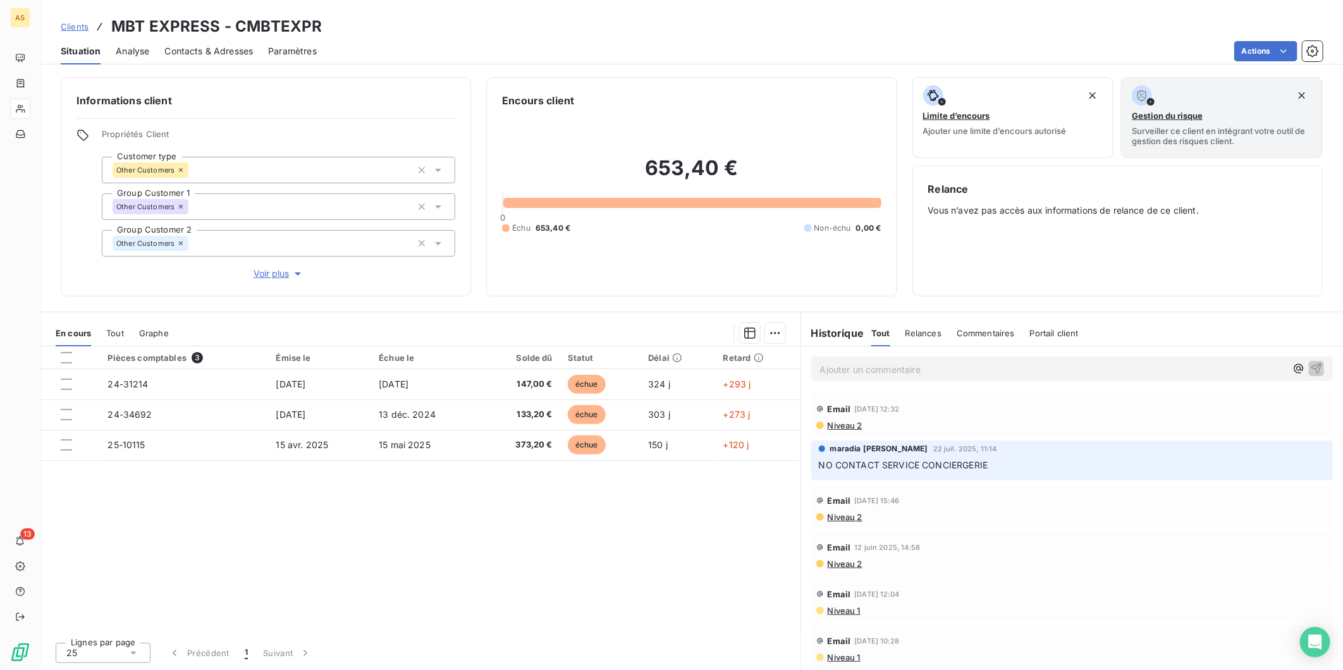
click at [229, 58] on div "Contacts & Adresses" at bounding box center [208, 51] width 89 height 27
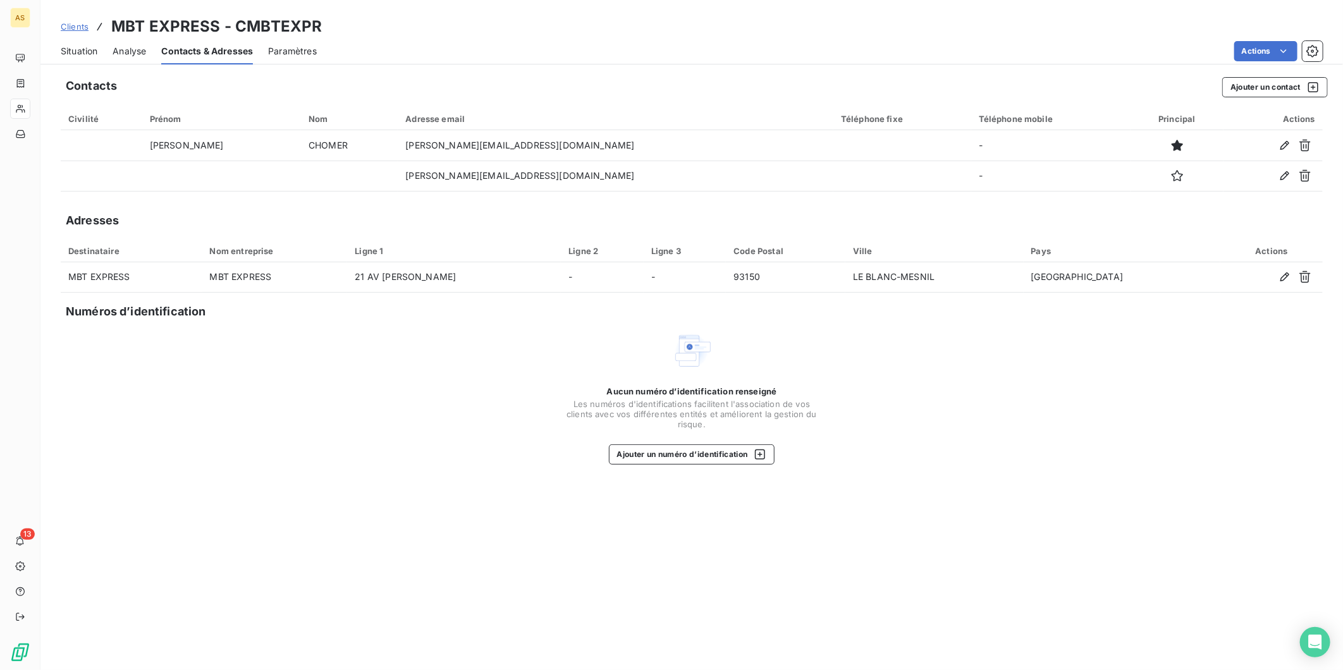
click at [87, 49] on span "Situation" at bounding box center [79, 51] width 37 height 13
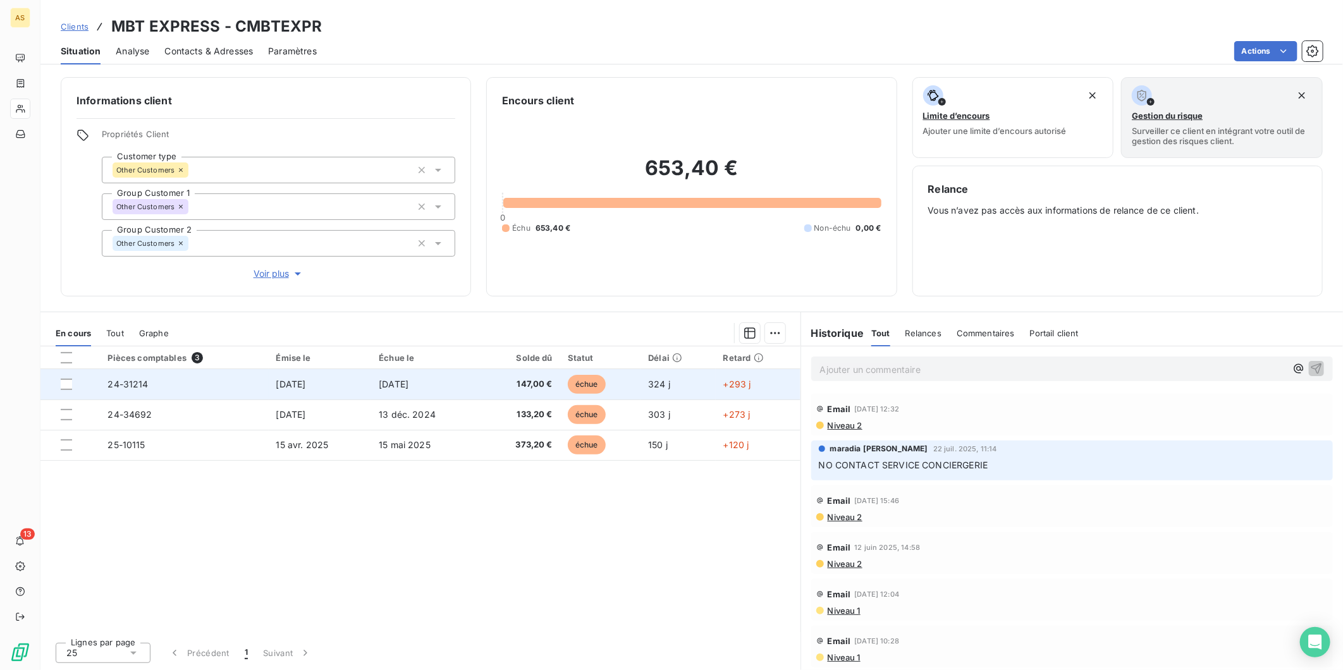
click at [533, 383] on span "147,00 €" at bounding box center [521, 384] width 64 height 13
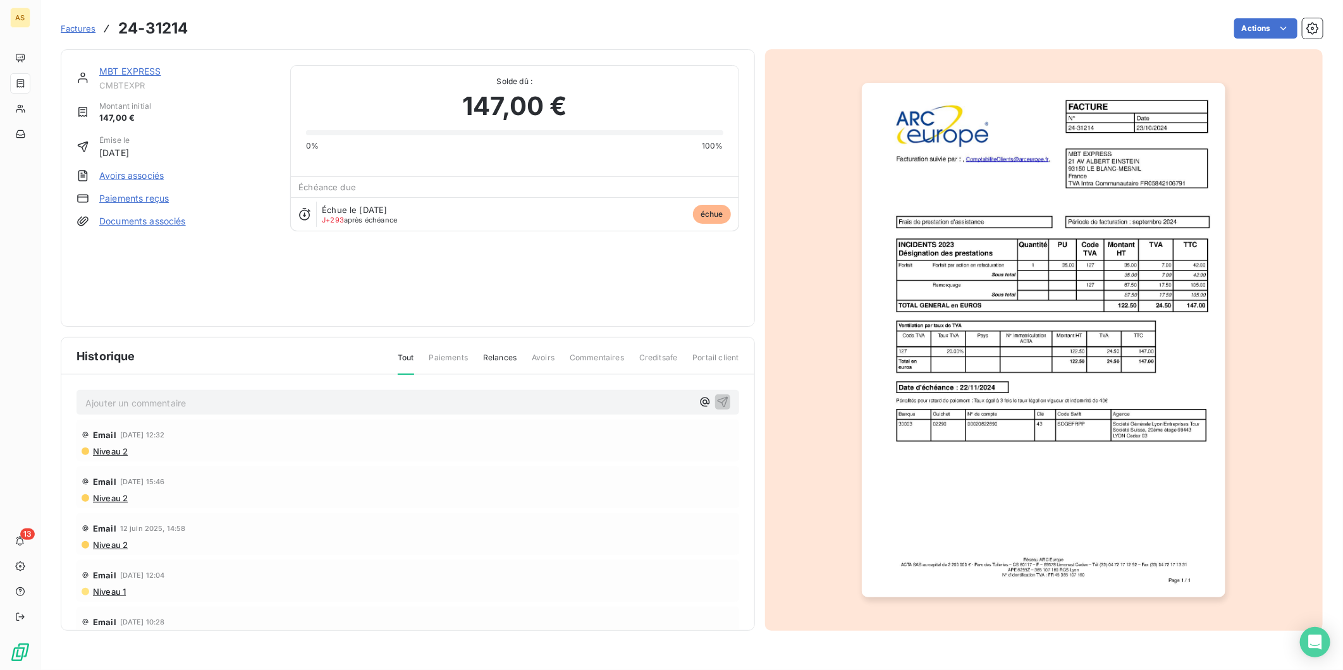
click at [1116, 517] on img "button" at bounding box center [1044, 340] width 364 height 515
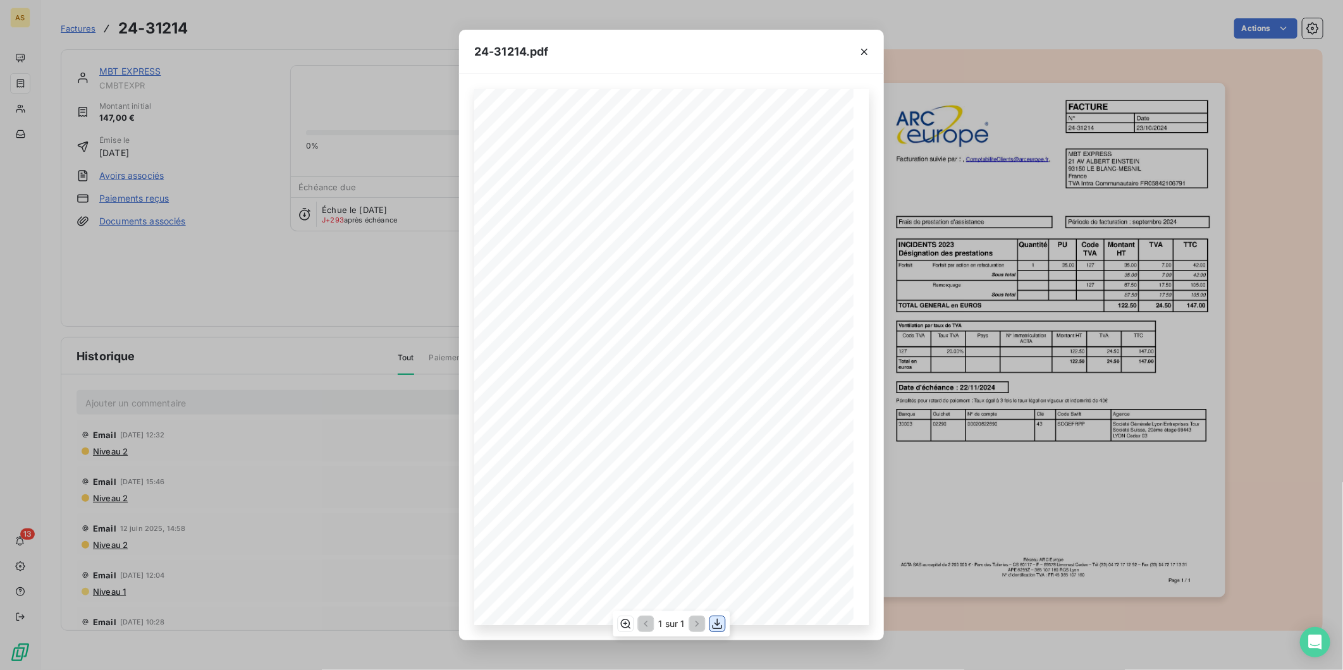
click at [718, 627] on icon "button" at bounding box center [717, 624] width 13 height 13
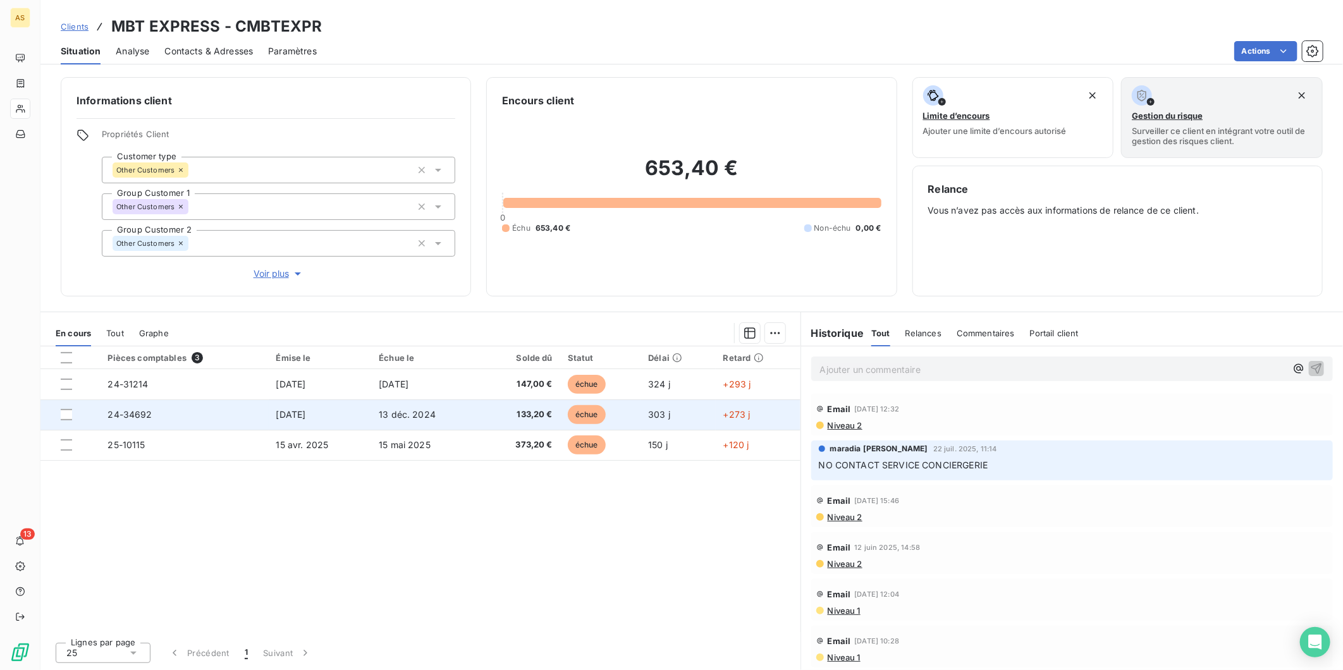
click at [350, 411] on td "[DATE]" at bounding box center [320, 415] width 103 height 30
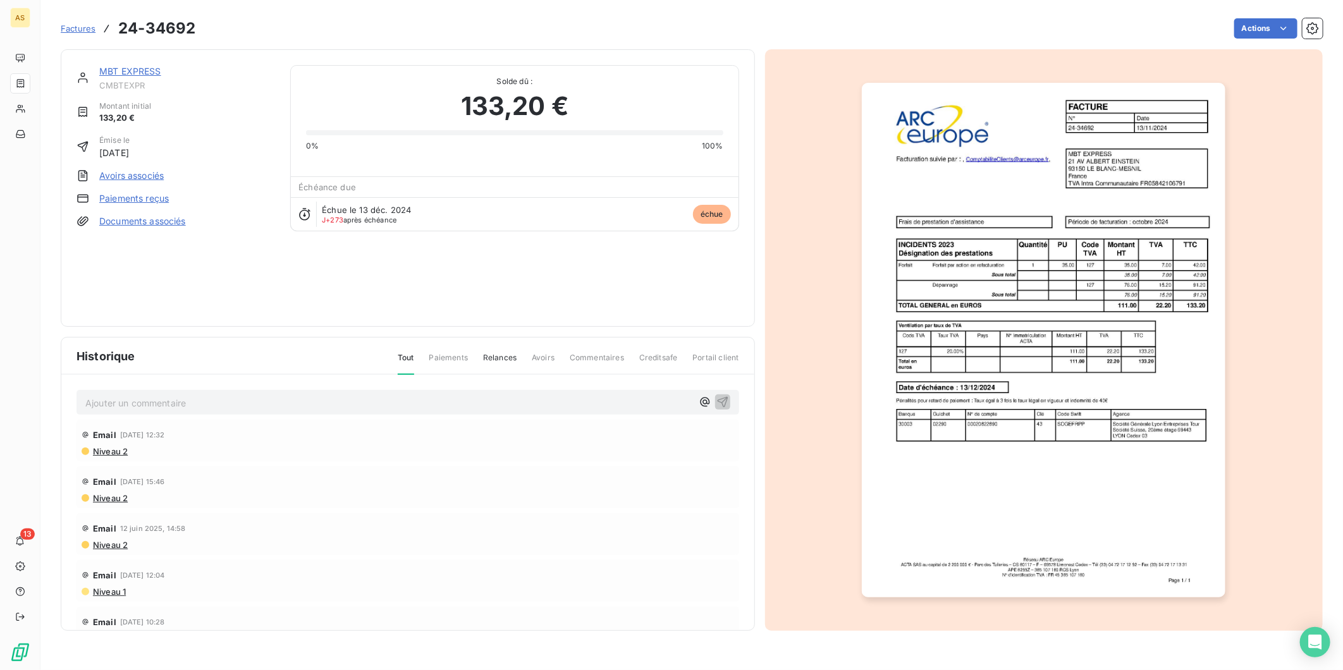
click at [1161, 453] on img "button" at bounding box center [1044, 340] width 364 height 515
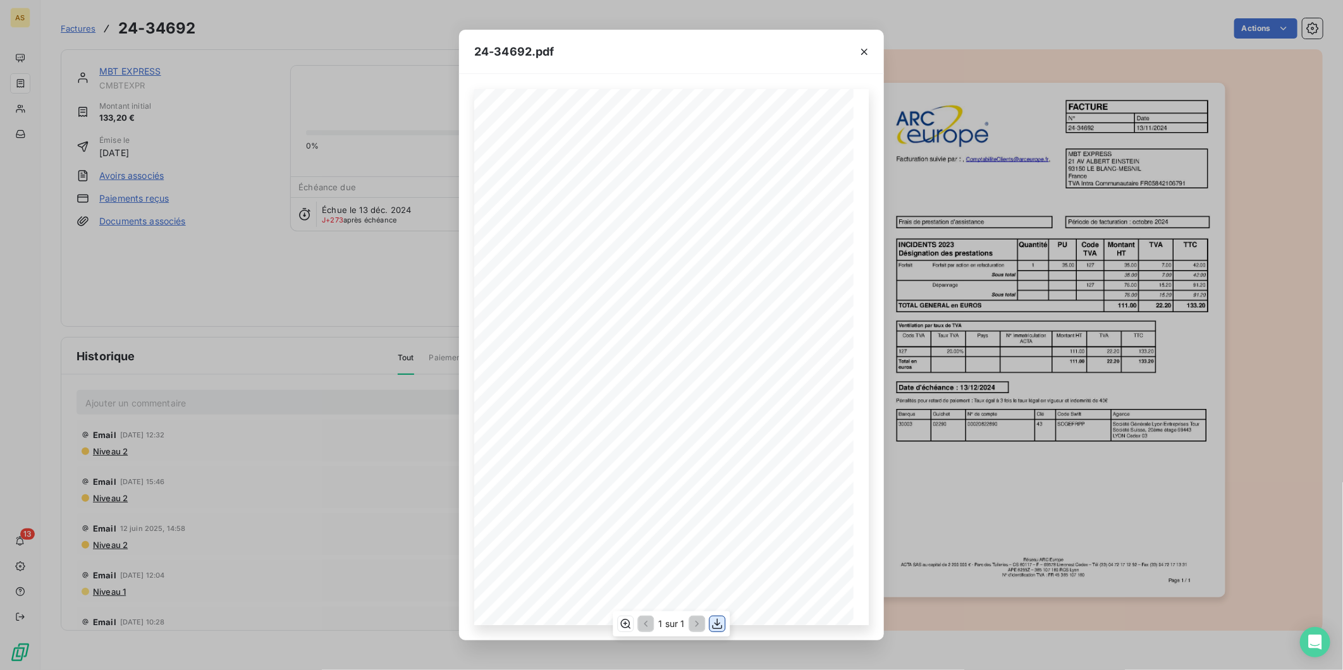
click at [718, 622] on icon "button" at bounding box center [718, 624] width 10 height 11
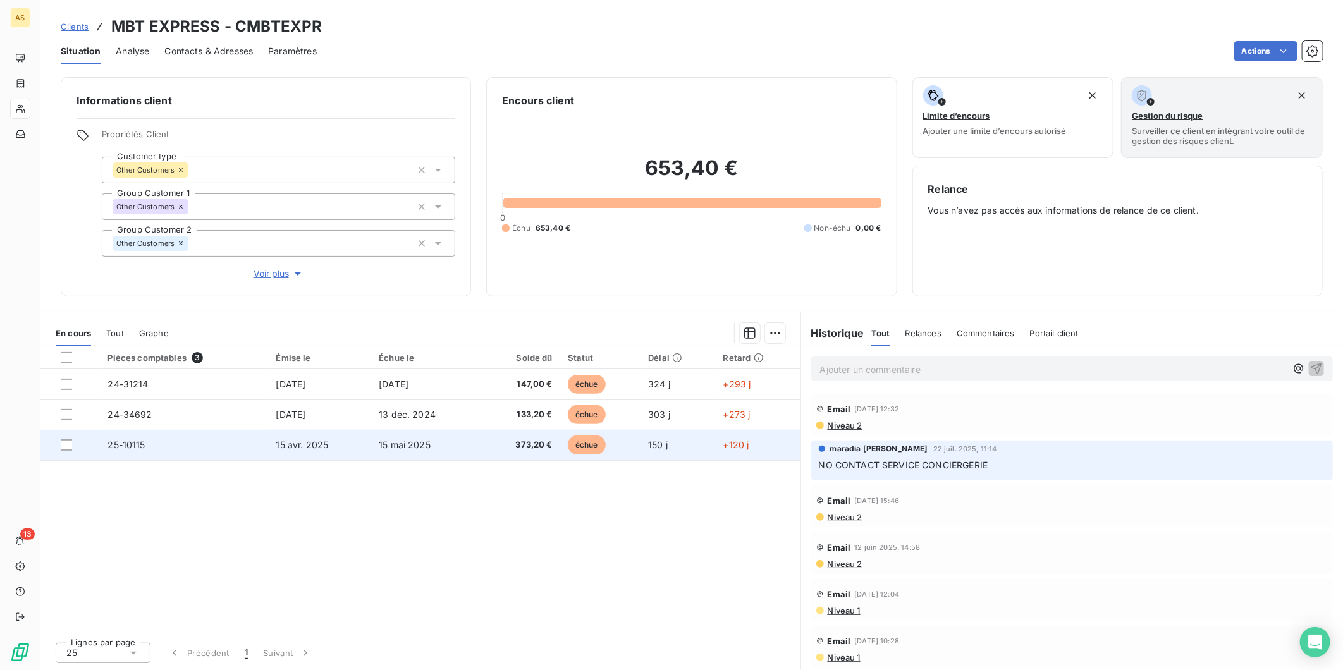
click at [534, 451] on span "373,20 €" at bounding box center [521, 445] width 64 height 13
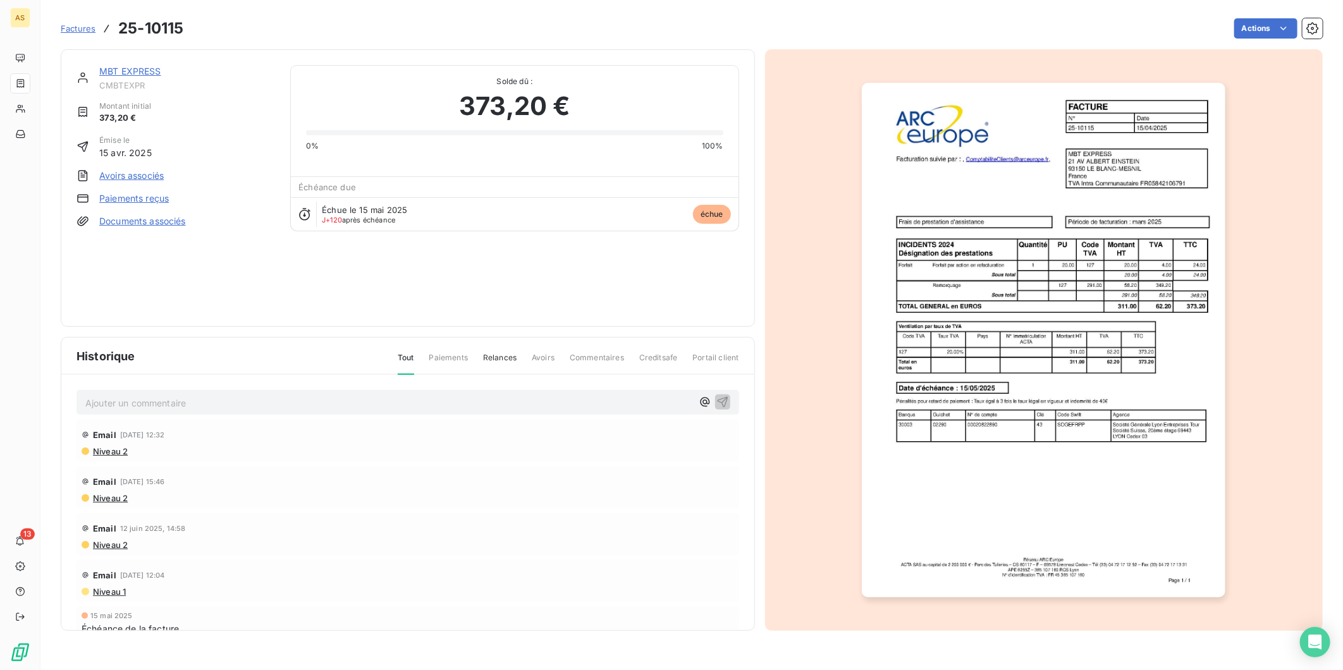
click at [1057, 305] on img "button" at bounding box center [1044, 340] width 364 height 515
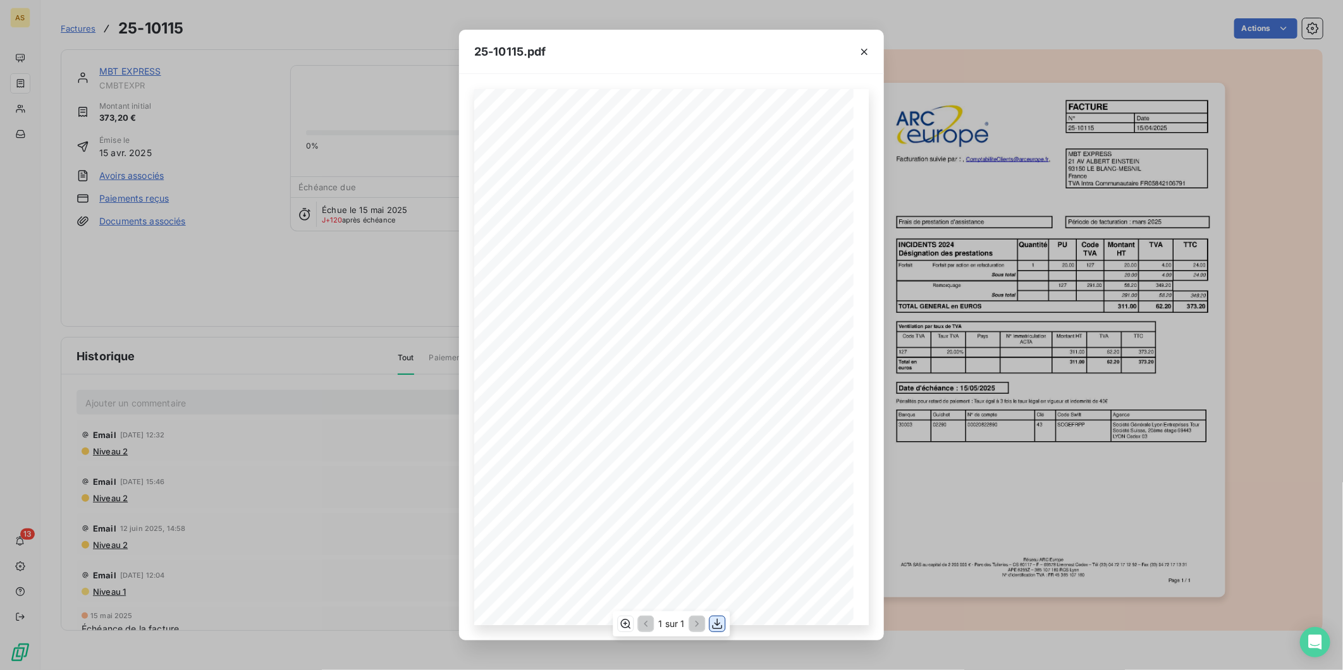
click at [718, 623] on icon "button" at bounding box center [717, 624] width 13 height 13
click at [270, 109] on div "25-10115.pdf FACTURE N° Date 25-10115 [DATE] MBT EXPRESS 21 AV [PERSON_NAME] 93…" at bounding box center [671, 335] width 1343 height 670
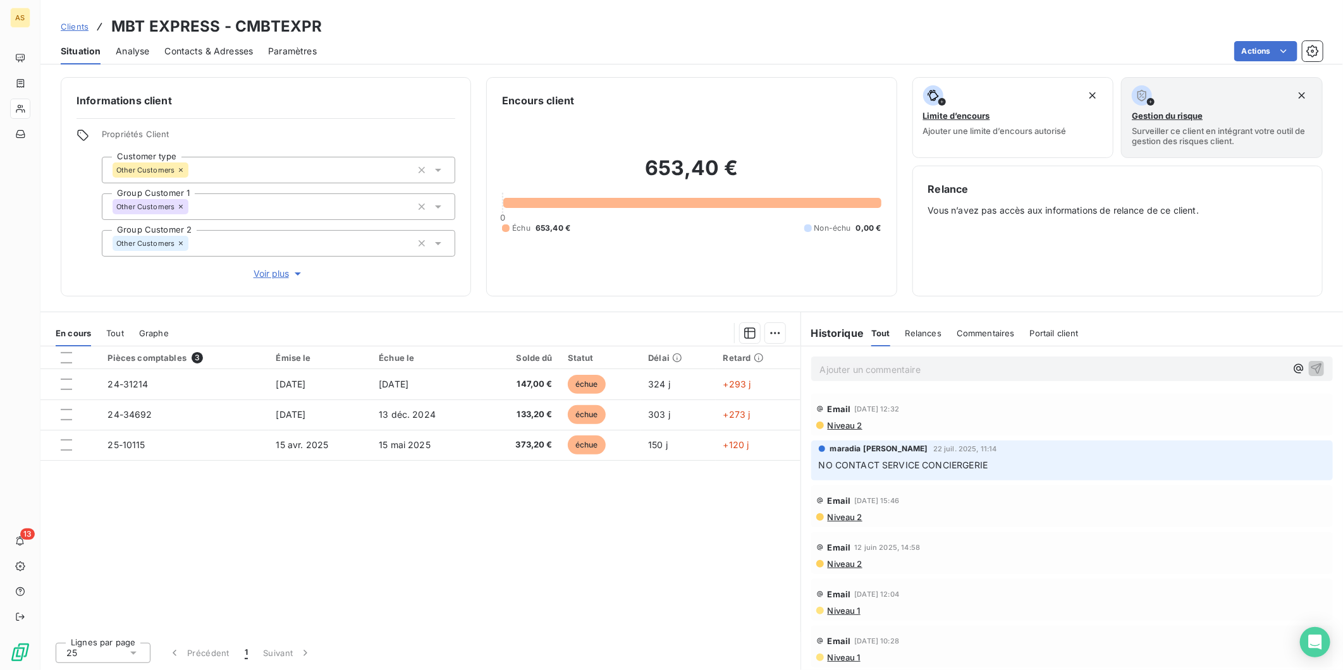
click at [166, 45] on span "Contacts & Adresses" at bounding box center [208, 51] width 89 height 13
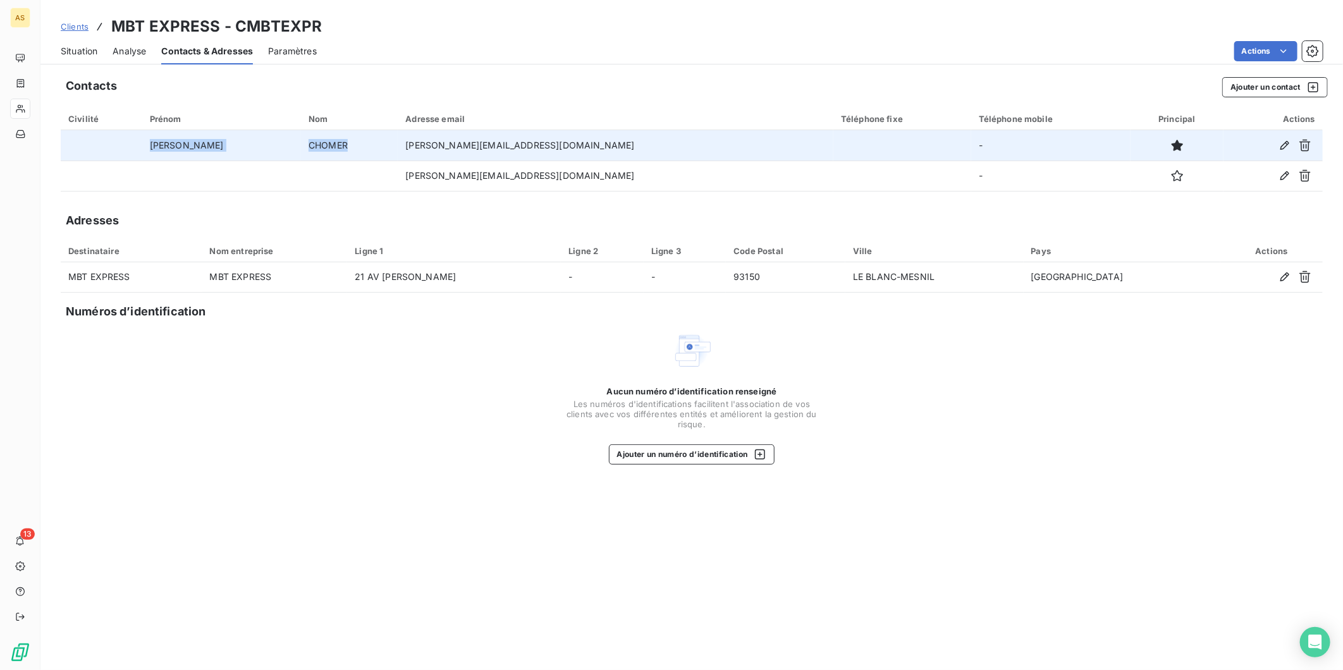
drag, startPoint x: 324, startPoint y: 144, endPoint x: 161, endPoint y: 142, distance: 162.5
click at [161, 142] on tr "[PERSON_NAME] [PERSON_NAME][EMAIL_ADDRESS][DOMAIN_NAME] -" at bounding box center [692, 145] width 1262 height 30
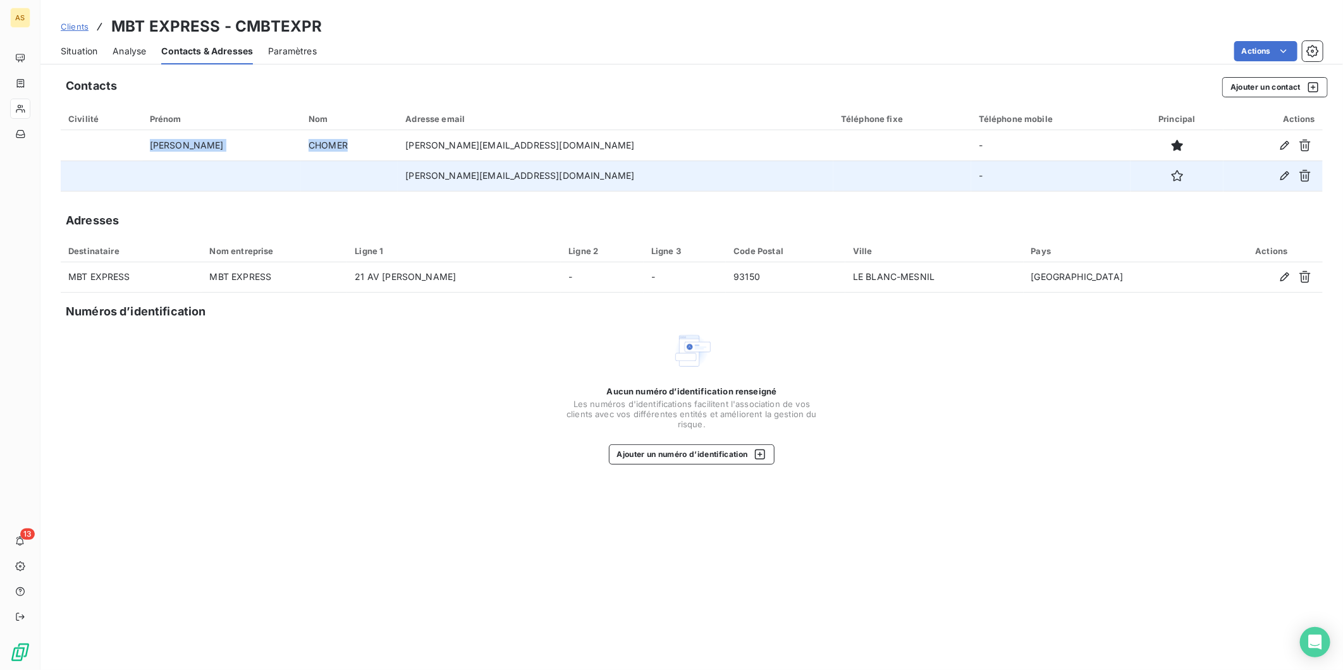
copy tr "[PERSON_NAME]"
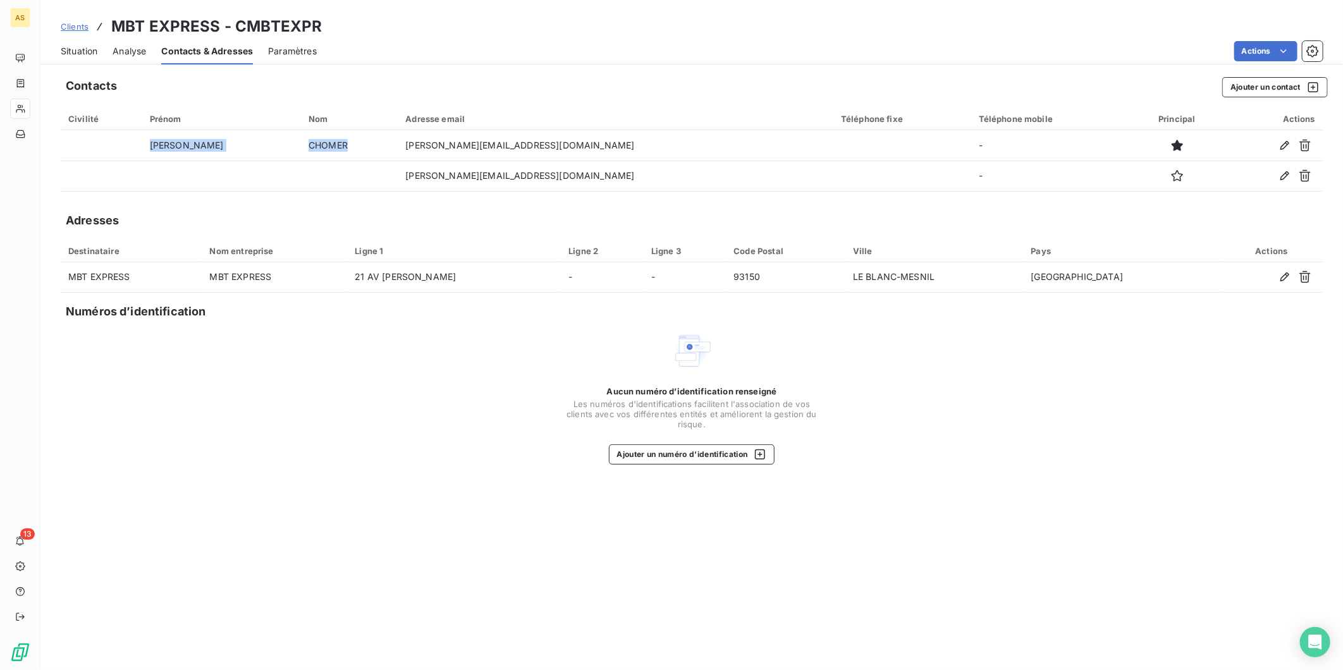
drag, startPoint x: 76, startPoint y: 23, endPoint x: 92, endPoint y: 23, distance: 15.8
click at [76, 23] on span "Clients" at bounding box center [75, 27] width 28 height 10
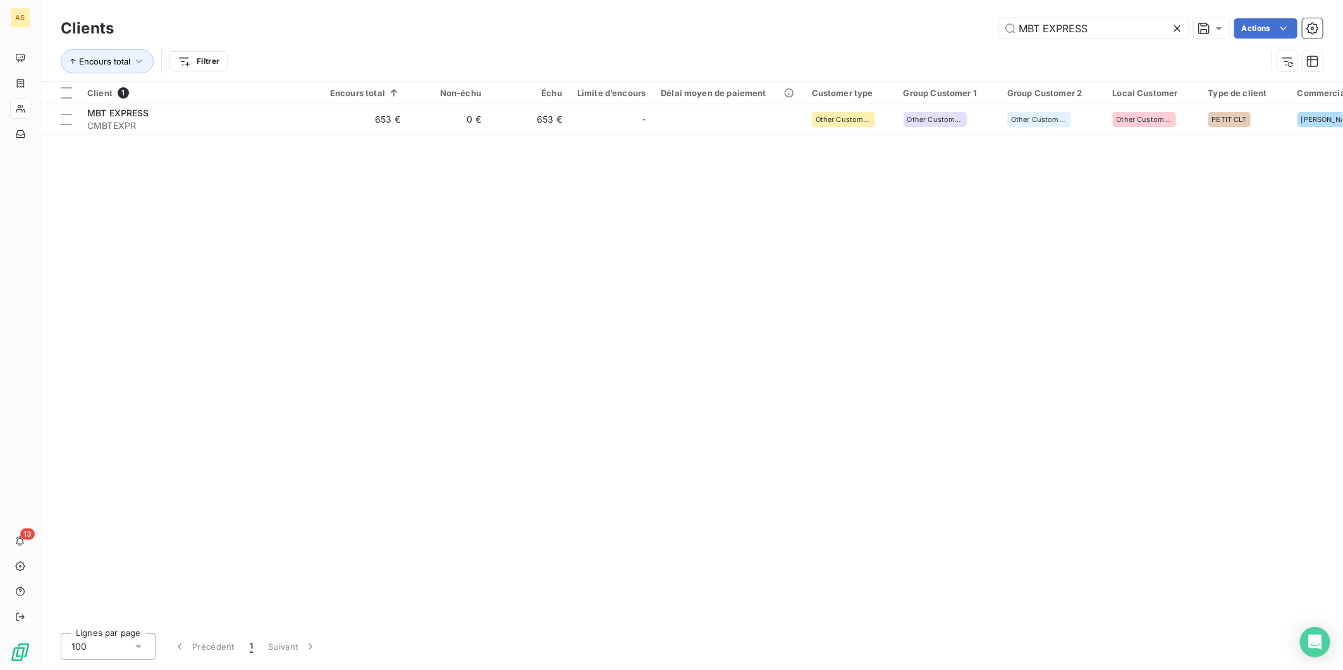
drag, startPoint x: 1119, startPoint y: 32, endPoint x: 975, endPoint y: 22, distance: 144.5
click at [975, 22] on div "MBT EXPRESS Actions" at bounding box center [726, 28] width 1194 height 20
type input "Axyl logistics"
click at [362, 104] on div at bounding box center [365, 104] width 85 height 1
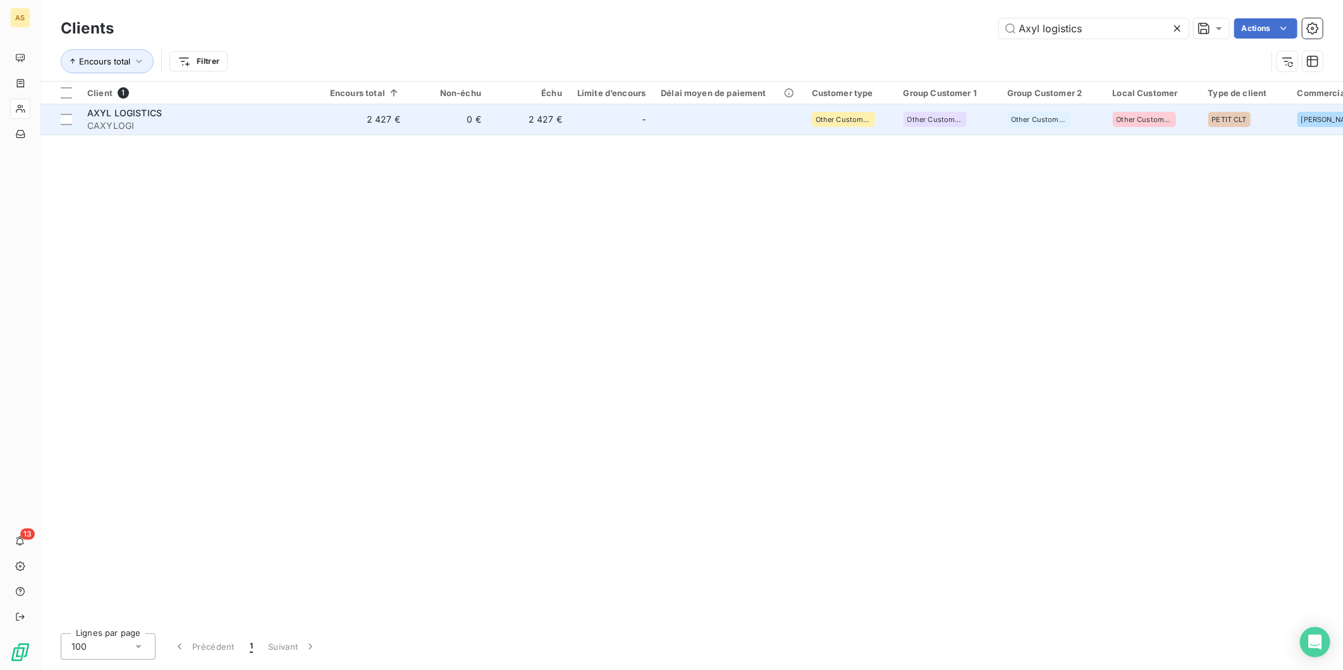
click at [360, 114] on td "2 427 €" at bounding box center [365, 119] width 85 height 30
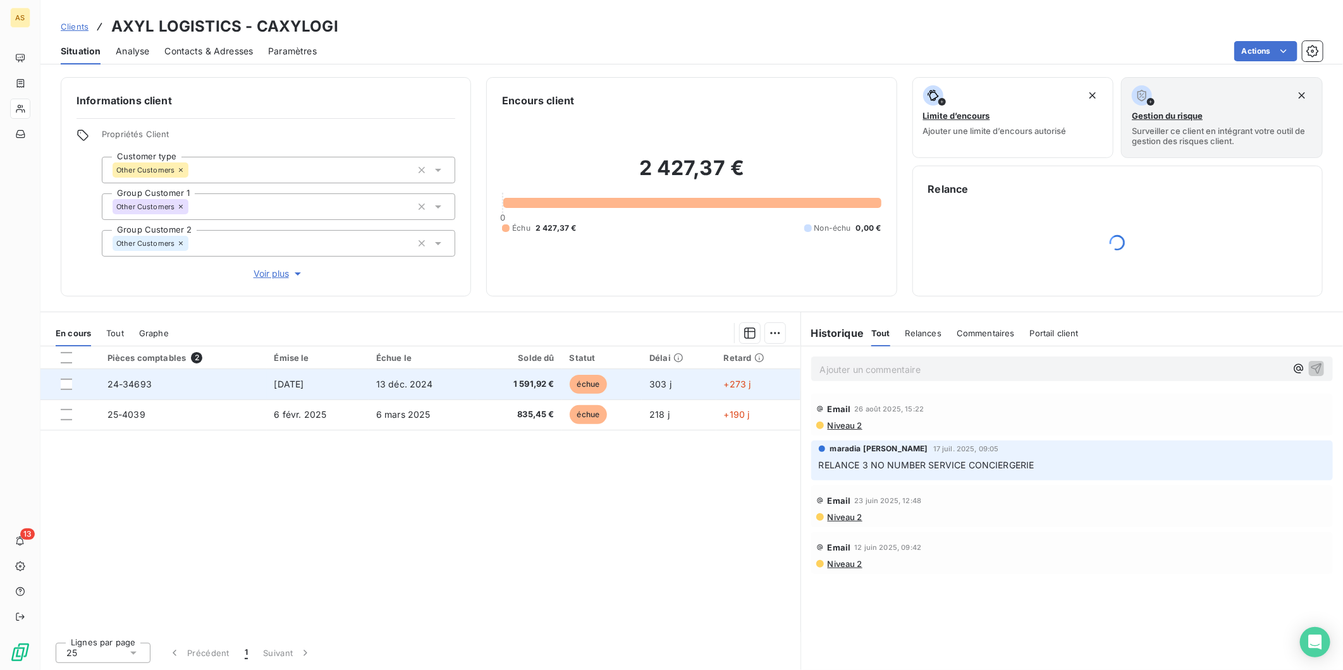
click at [381, 386] on span "13 déc. 2024" at bounding box center [404, 384] width 57 height 11
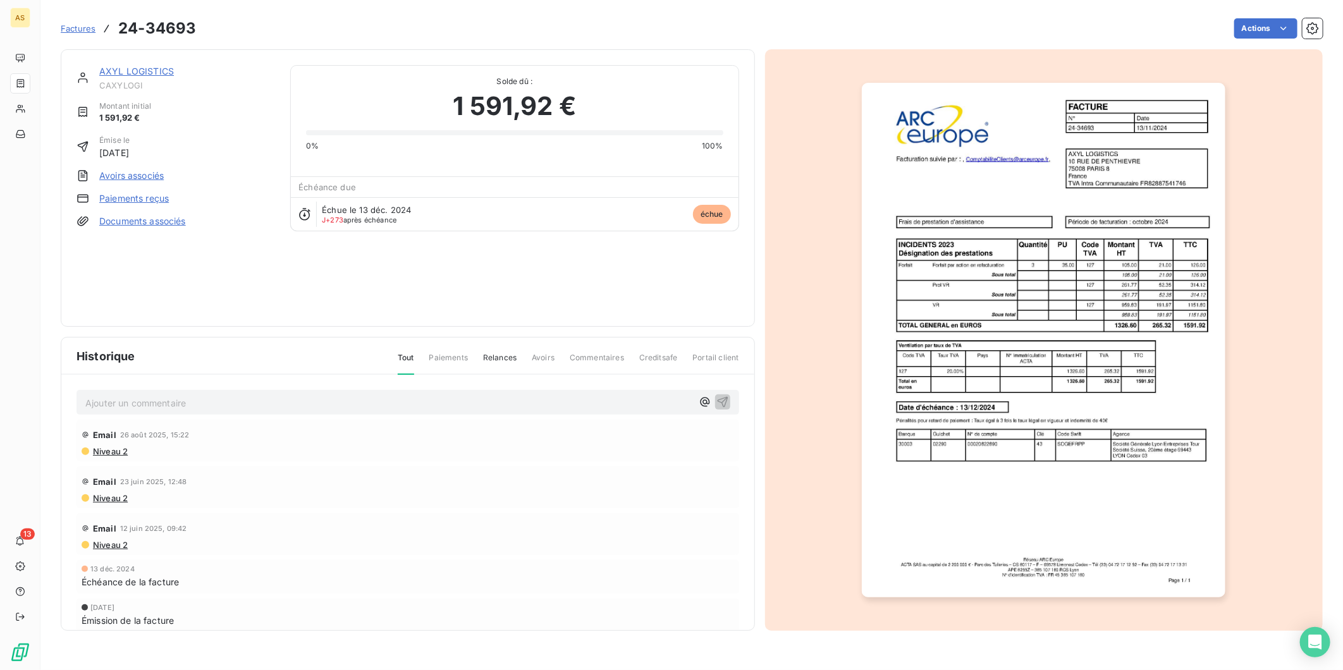
click at [1090, 331] on img "button" at bounding box center [1044, 340] width 364 height 515
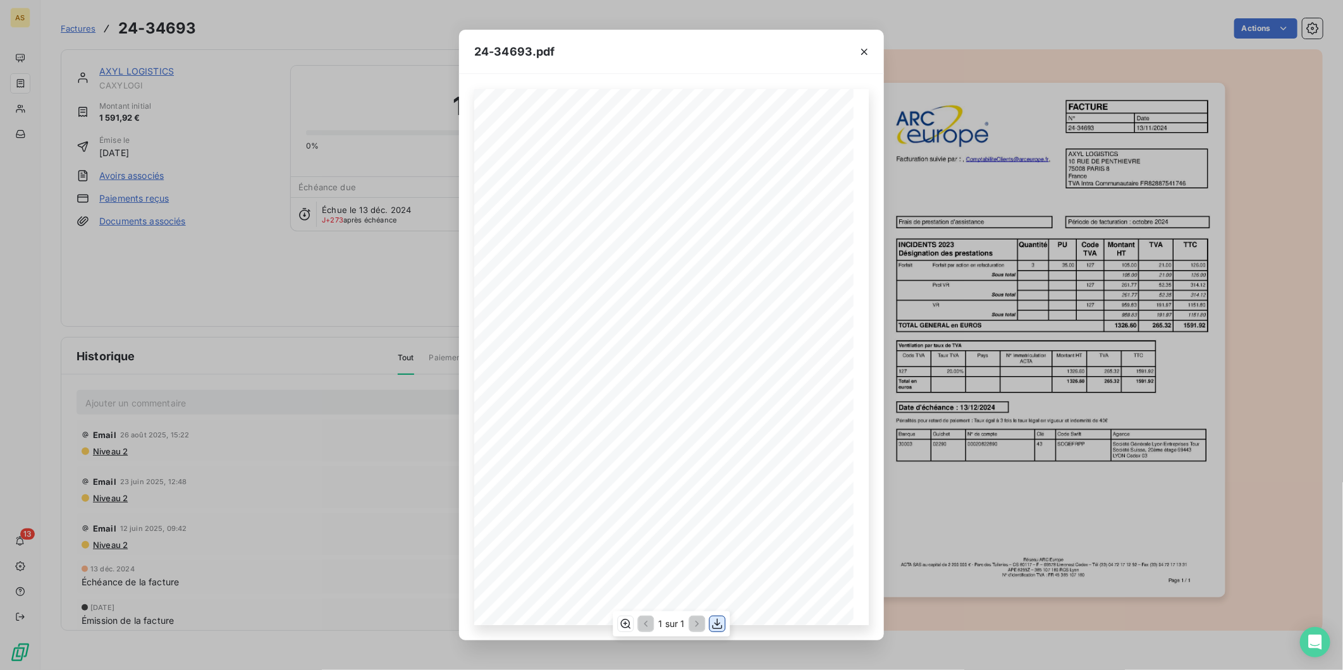
click at [722, 624] on icon "button" at bounding box center [717, 624] width 13 height 13
drag, startPoint x: 353, startPoint y: 27, endPoint x: 289, endPoint y: 1, distance: 68.9
click at [353, 27] on div "24-34693.pdf FACTURE N° Date 24-34693 [DATE] AXYL LOGISTICS [STREET_ADDRESS] TV…" at bounding box center [671, 335] width 1343 height 670
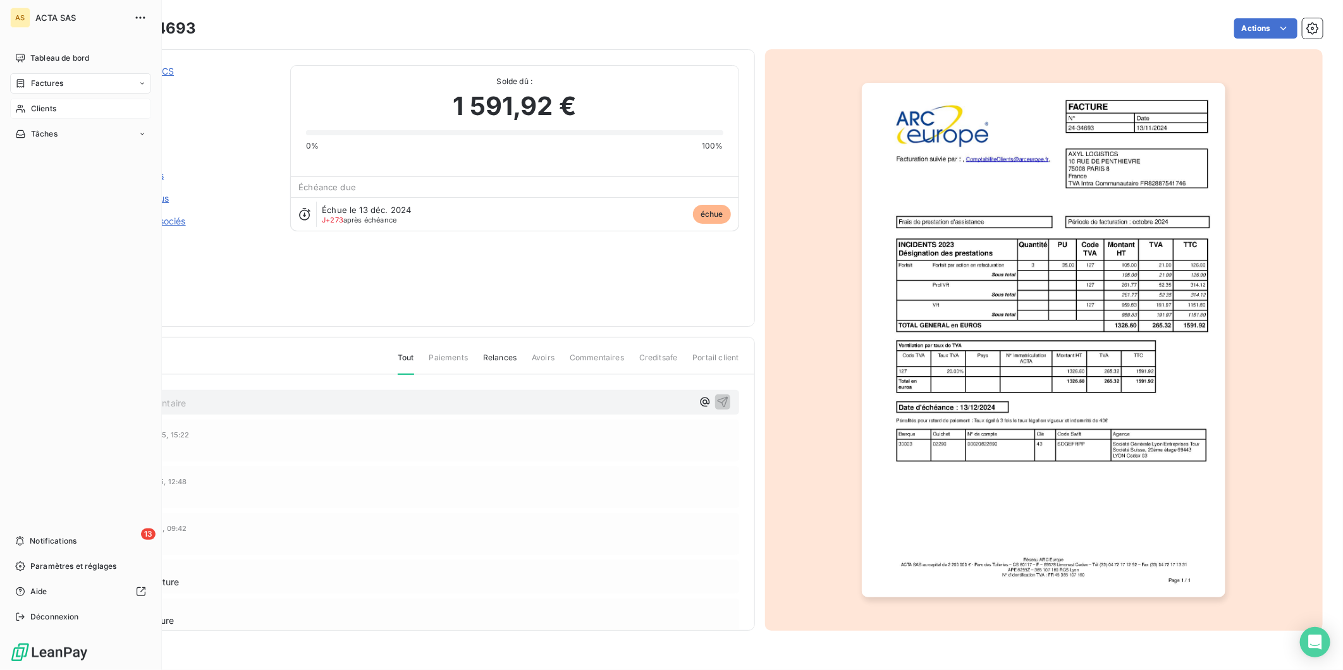
click at [53, 109] on span "Clients" at bounding box center [43, 108] width 25 height 11
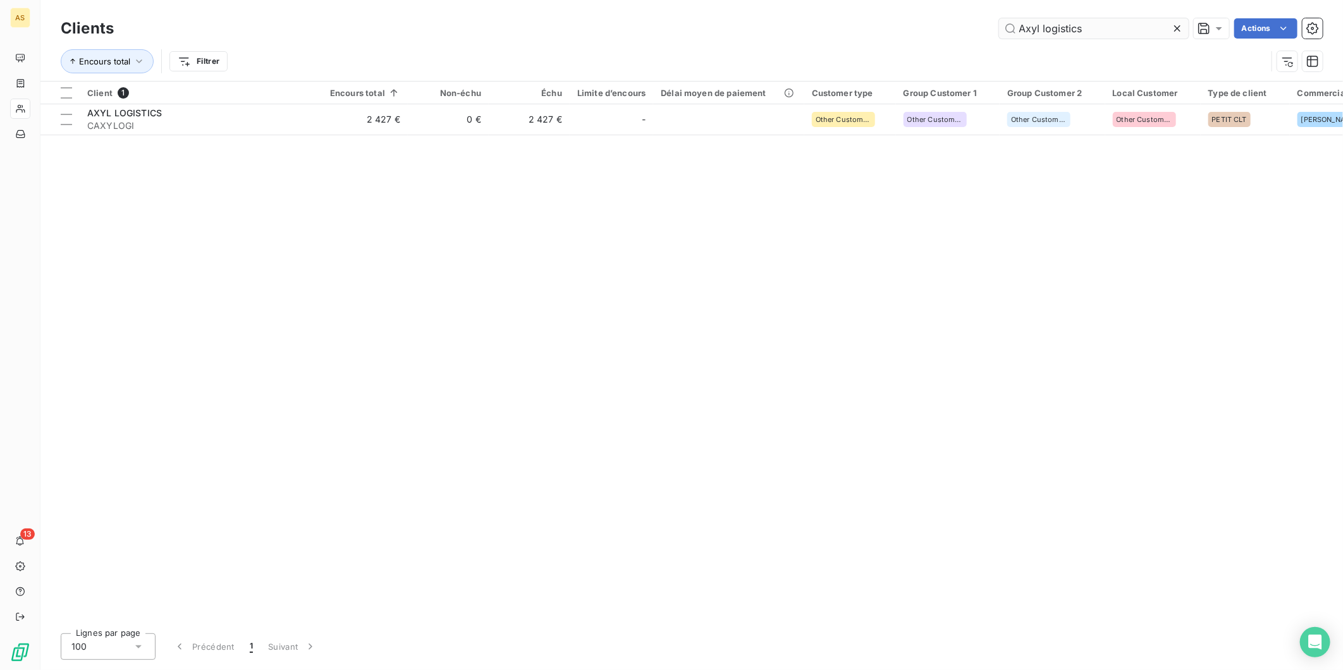
drag, startPoint x: 1108, startPoint y: 27, endPoint x: 1004, endPoint y: 27, distance: 103.7
click at [1004, 27] on input "Axyl logistics" at bounding box center [1094, 28] width 190 height 20
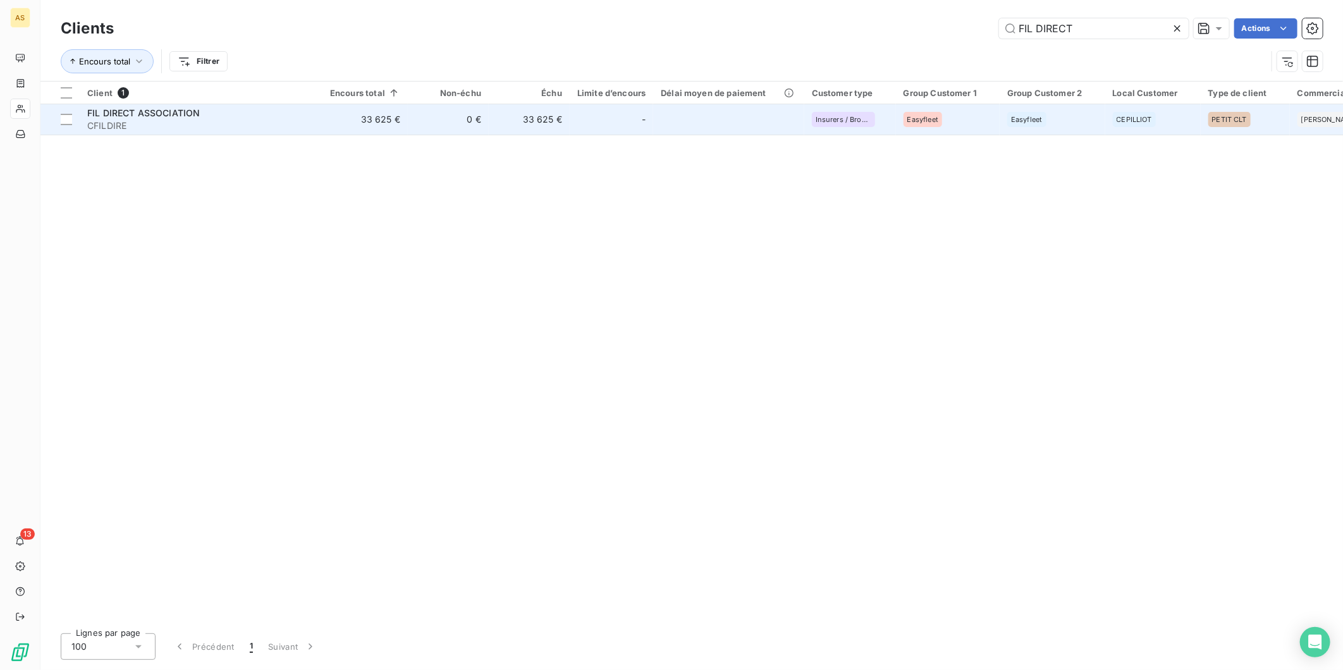
type input "FIL DIRECT"
click at [508, 127] on td "33 625 €" at bounding box center [529, 119] width 81 height 30
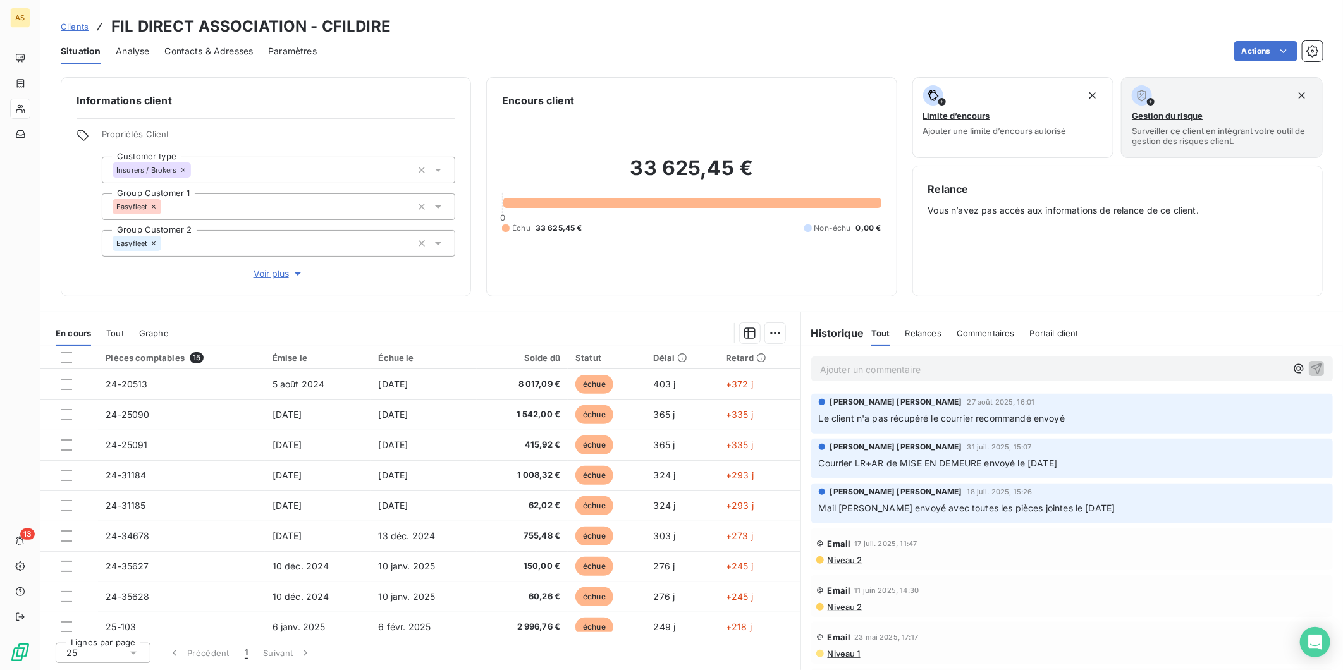
click at [77, 28] on span "Clients" at bounding box center [75, 27] width 28 height 10
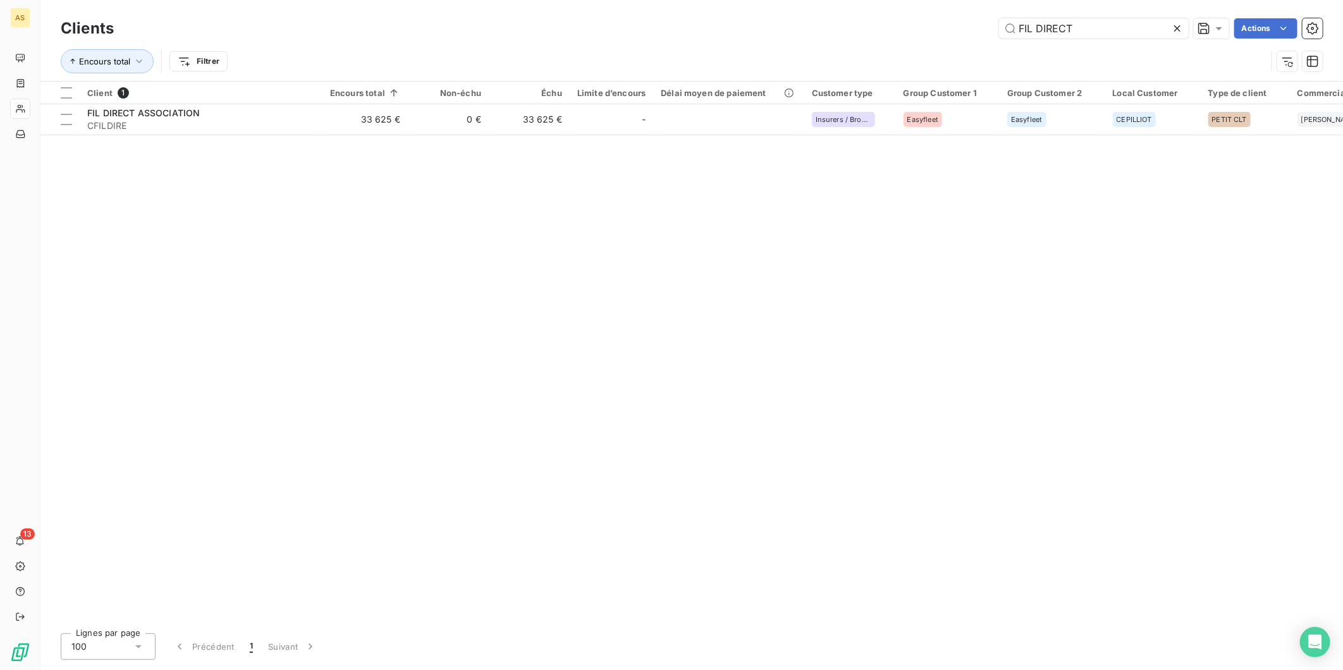
drag, startPoint x: 1085, startPoint y: 23, endPoint x: 940, endPoint y: 23, distance: 144.8
click at [940, 23] on div "FIL DIRECT Actions" at bounding box center [726, 28] width 1194 height 20
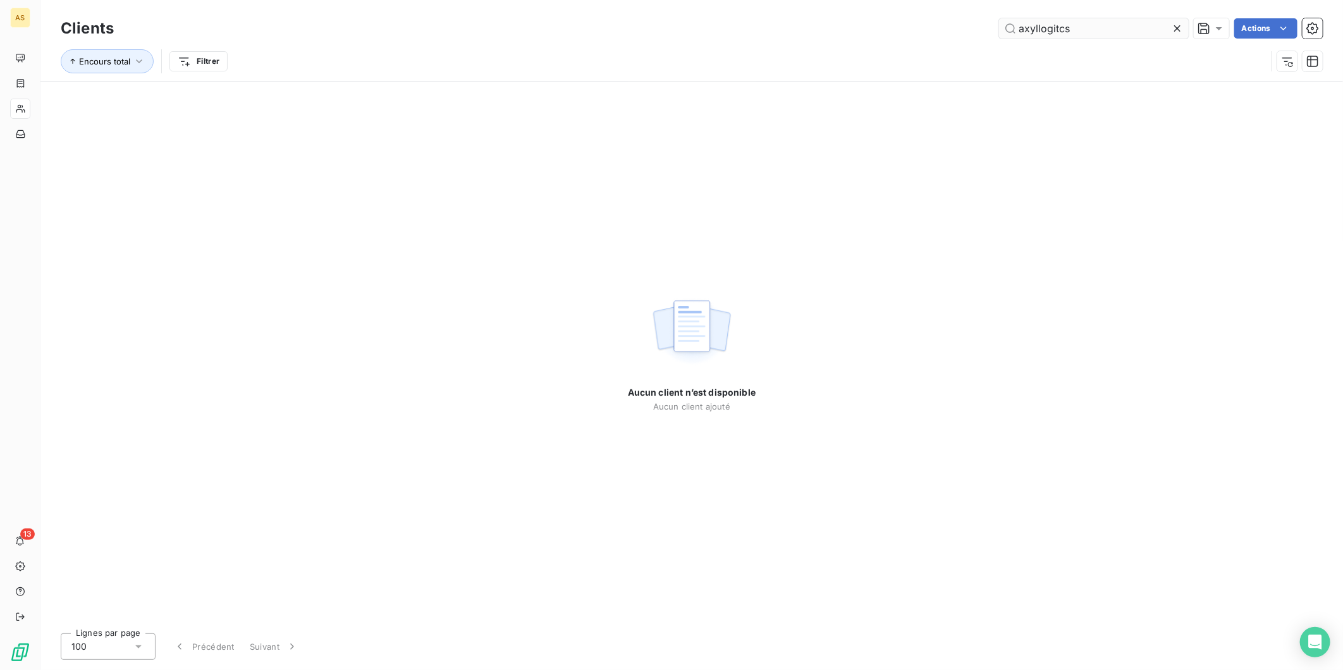
click at [1037, 28] on input "axyllogitcs" at bounding box center [1094, 28] width 190 height 20
click at [1096, 34] on input "axyl logitcs" at bounding box center [1094, 28] width 190 height 20
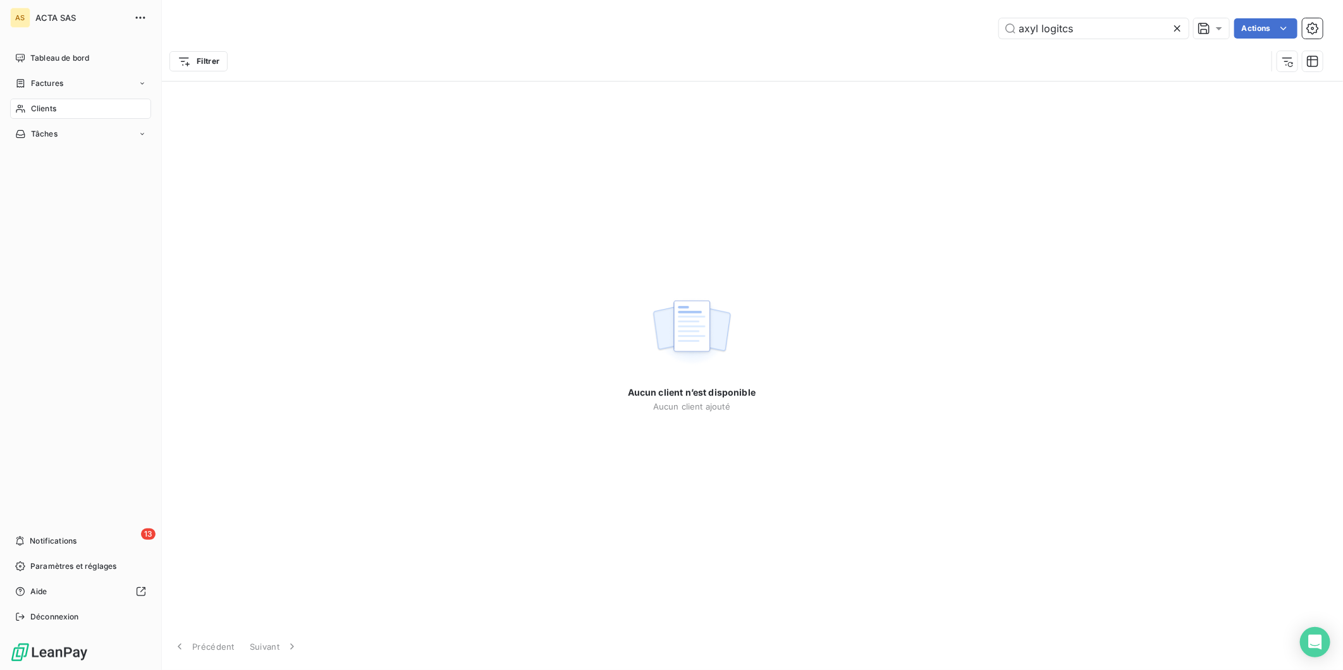
click at [58, 108] on div "Clients" at bounding box center [80, 109] width 141 height 20
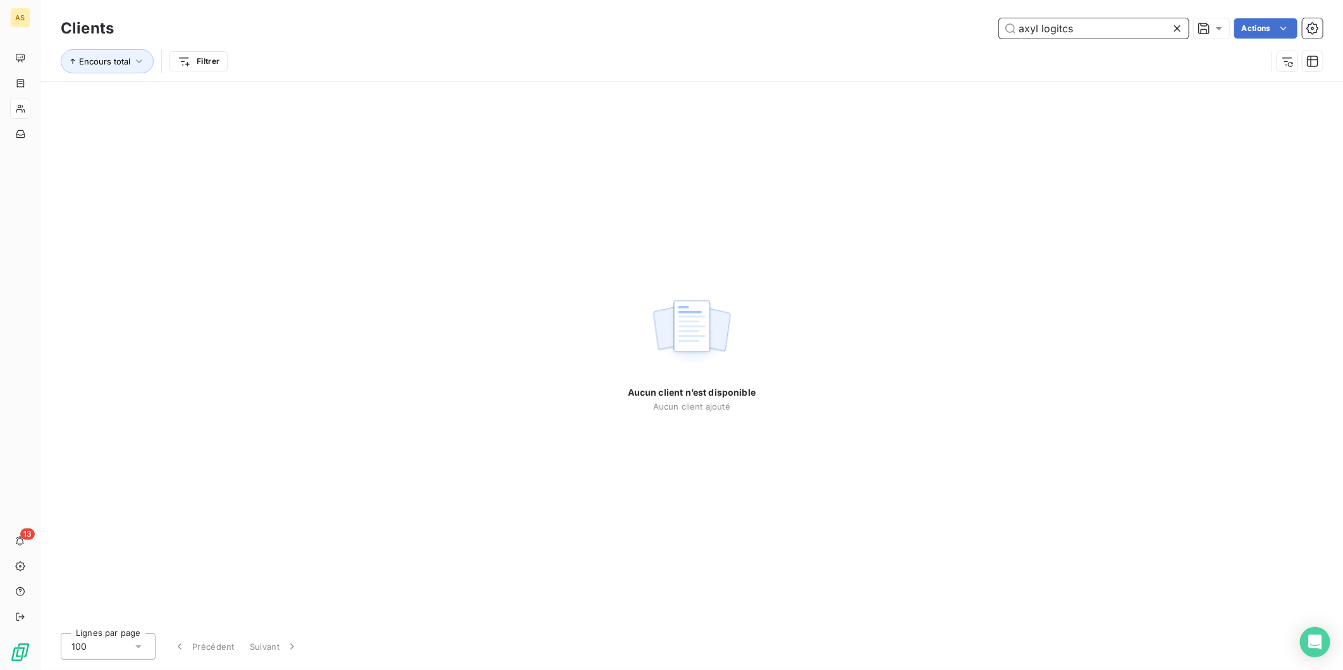
drag, startPoint x: 1088, startPoint y: 27, endPoint x: 976, endPoint y: 40, distance: 112.7
click at [976, 39] on div "Clients axyl logitcs Actions" at bounding box center [692, 28] width 1262 height 27
paste input "AXYL LOGISTICS"
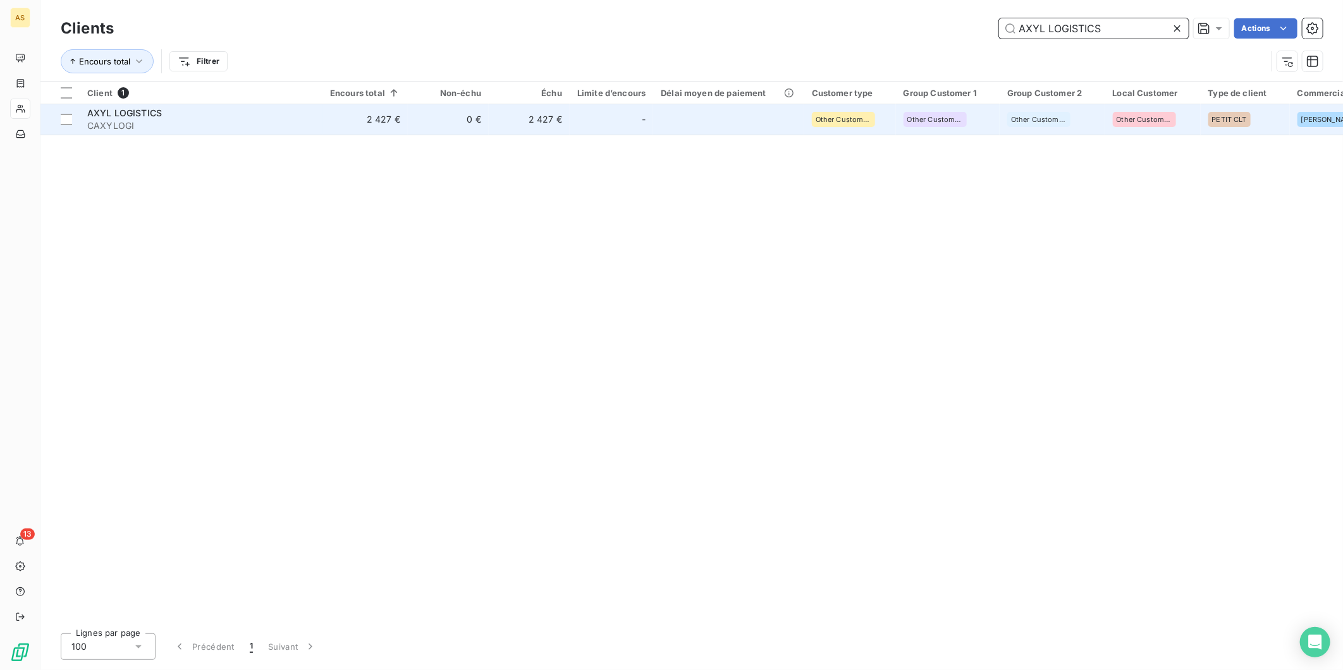
type input "AXYL LOGISTICS"
click at [656, 114] on td at bounding box center [728, 119] width 151 height 30
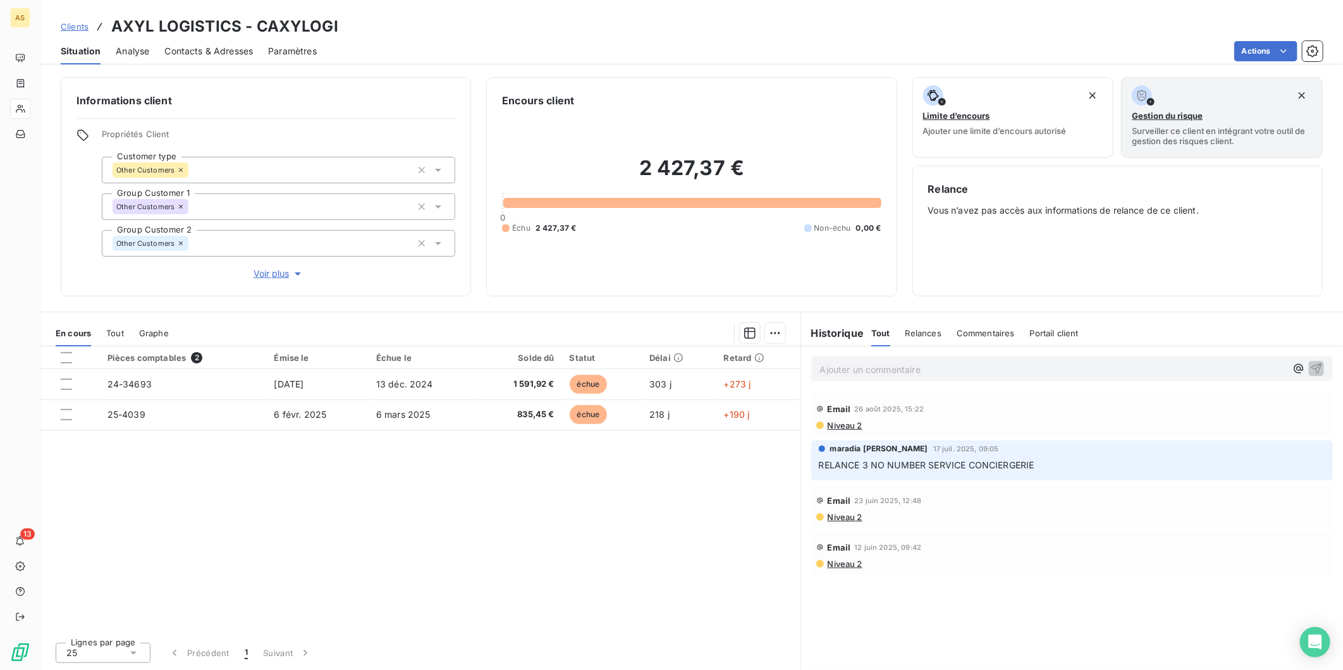
click at [844, 421] on span "Niveau 2" at bounding box center [845, 426] width 36 height 10
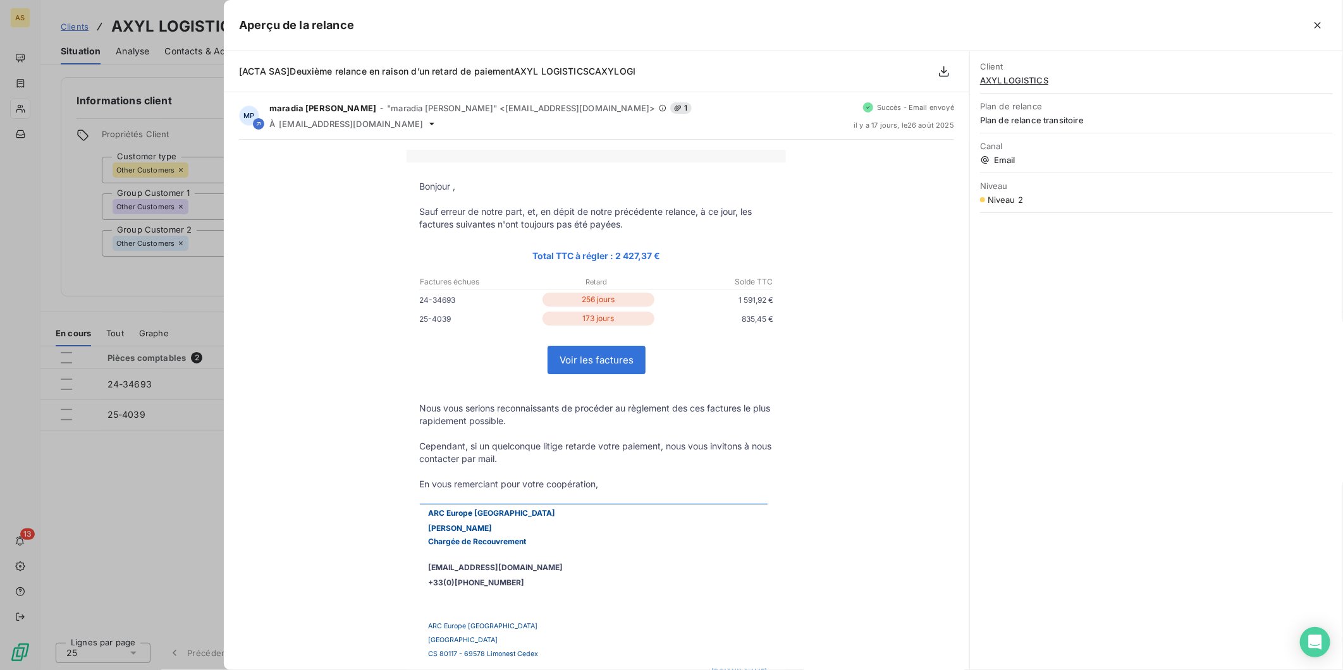
click at [185, 290] on div at bounding box center [671, 335] width 1343 height 670
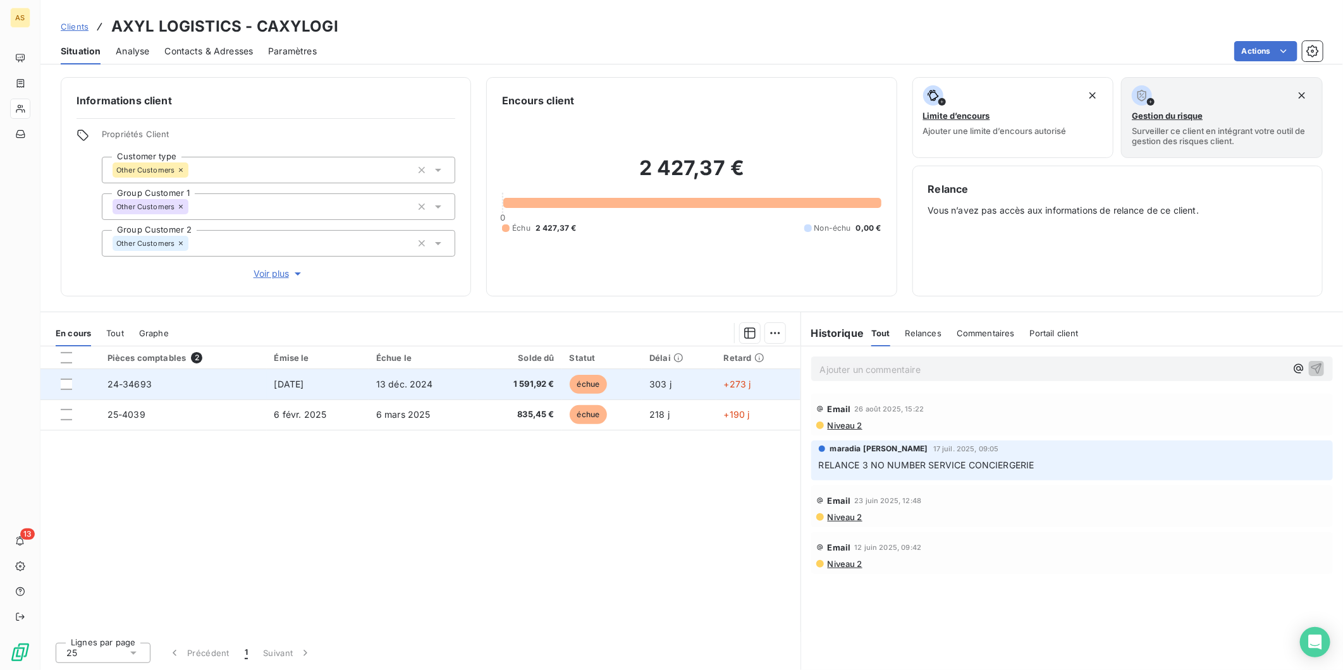
click at [369, 388] on td "[DATE]" at bounding box center [318, 384] width 102 height 30
click at [498, 393] on td "1 591,92 €" at bounding box center [519, 384] width 85 height 30
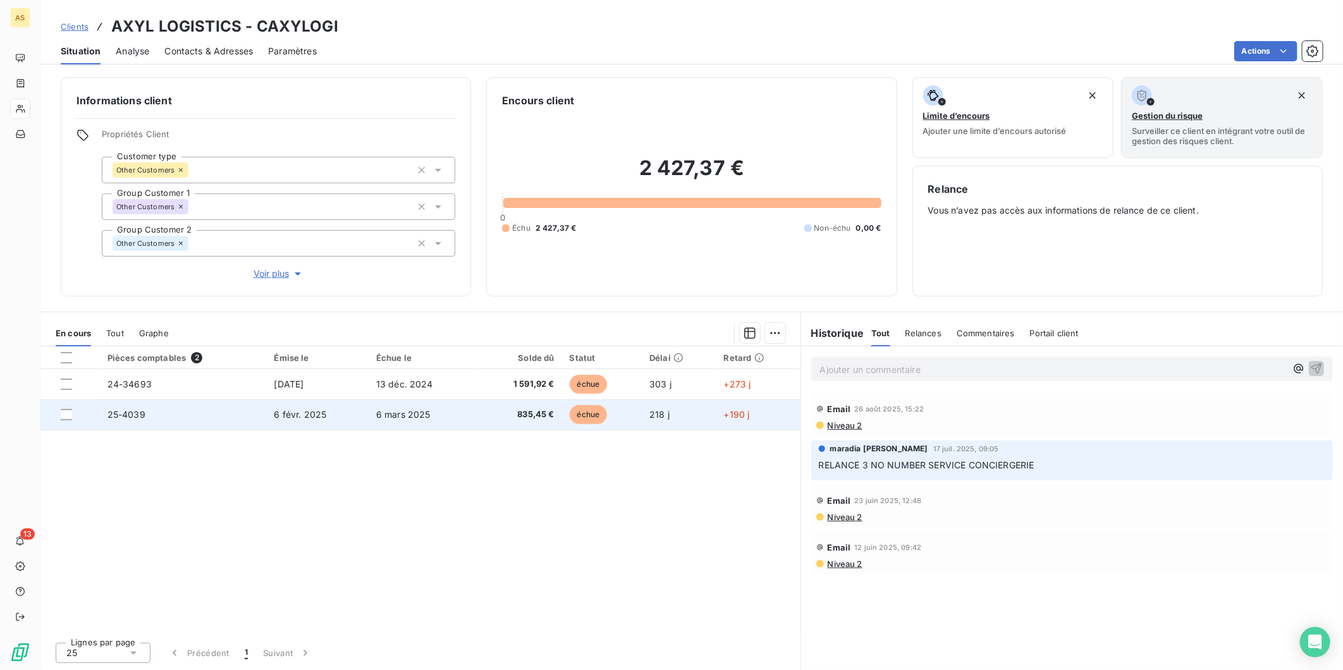
click at [383, 412] on span "6 mars 2025" at bounding box center [403, 414] width 54 height 11
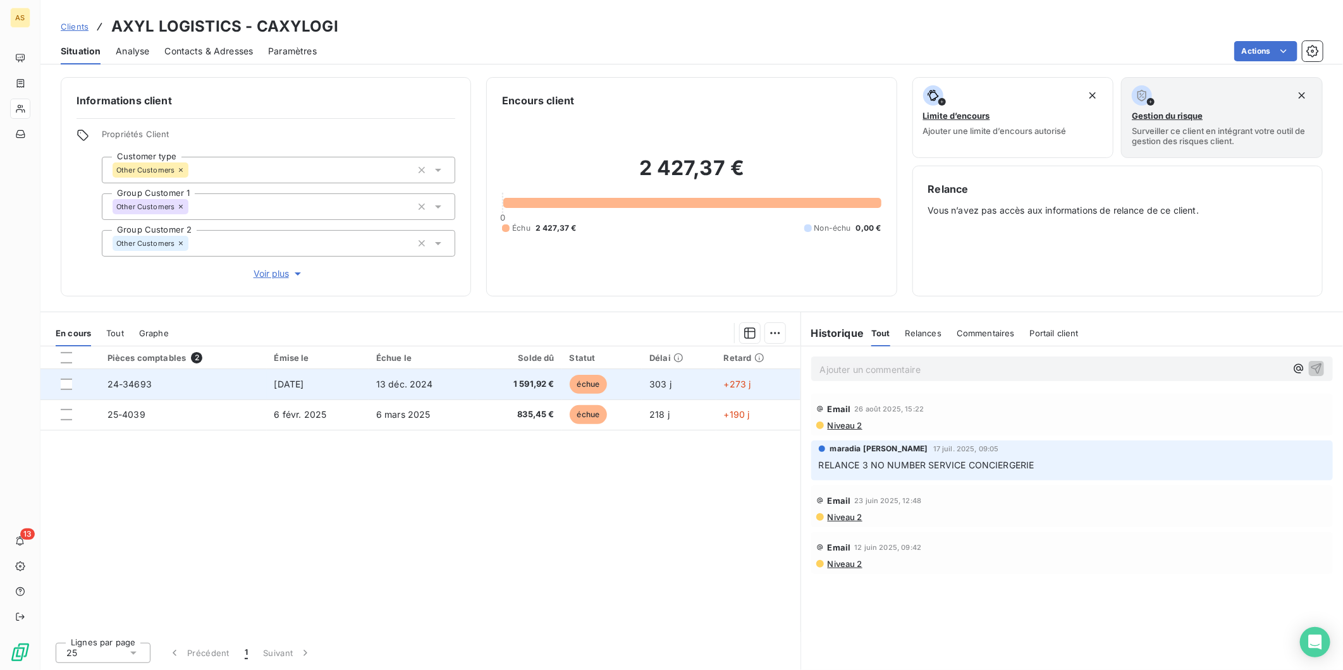
click at [468, 386] on td "13 déc. 2024" at bounding box center [423, 384] width 109 height 30
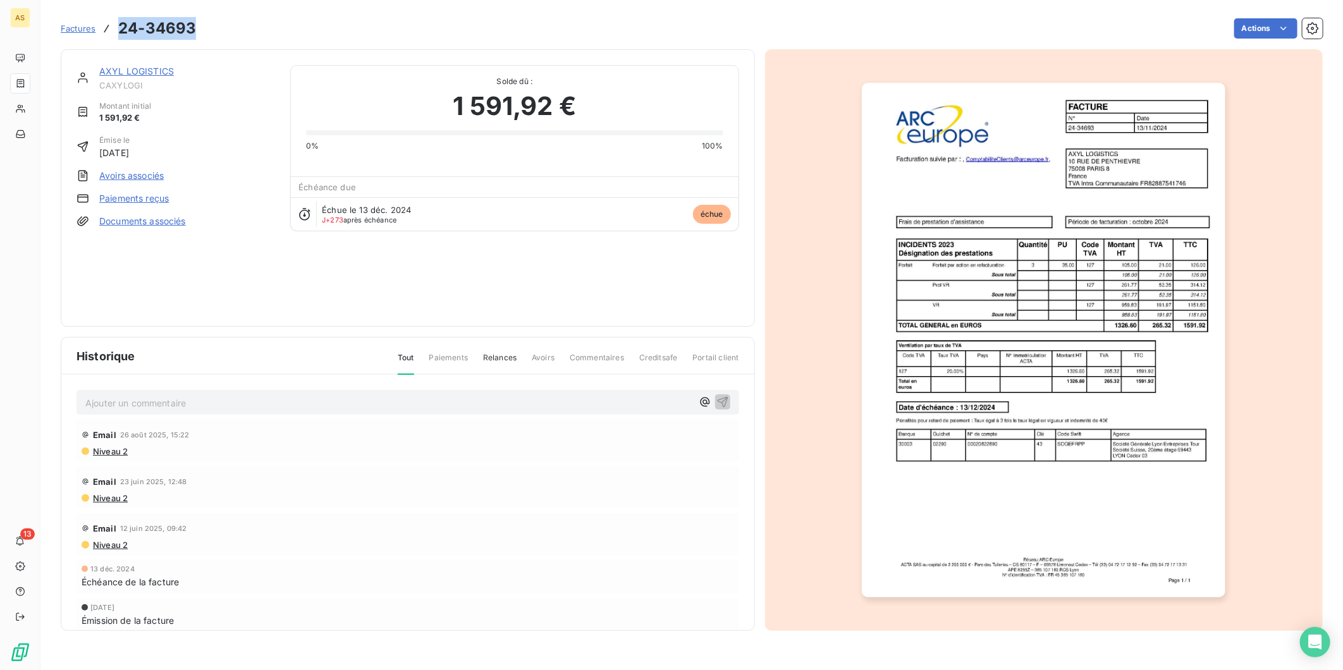
drag, startPoint x: 192, startPoint y: 27, endPoint x: 120, endPoint y: 30, distance: 71.6
click at [120, 30] on h3 "24-34693" at bounding box center [157, 28] width 78 height 23
copy h3 "24-34693"
